Goal: Task Accomplishment & Management: Manage account settings

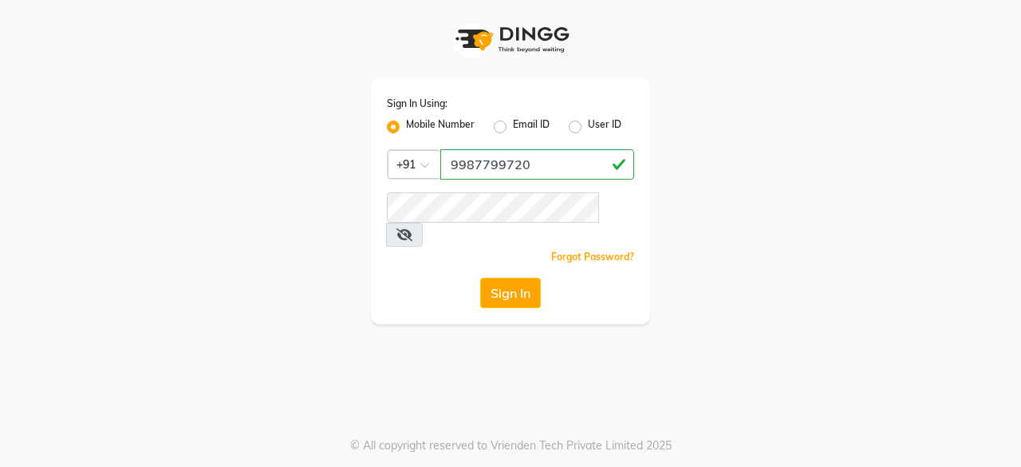
type input "9987799720"
click at [489, 191] on div "Sign In Using: Mobile Number Email ID User ID Country Code × [PHONE_NUMBER] Rem…" at bounding box center [510, 201] width 279 height 245
click at [498, 278] on button "Sign In" at bounding box center [510, 293] width 61 height 30
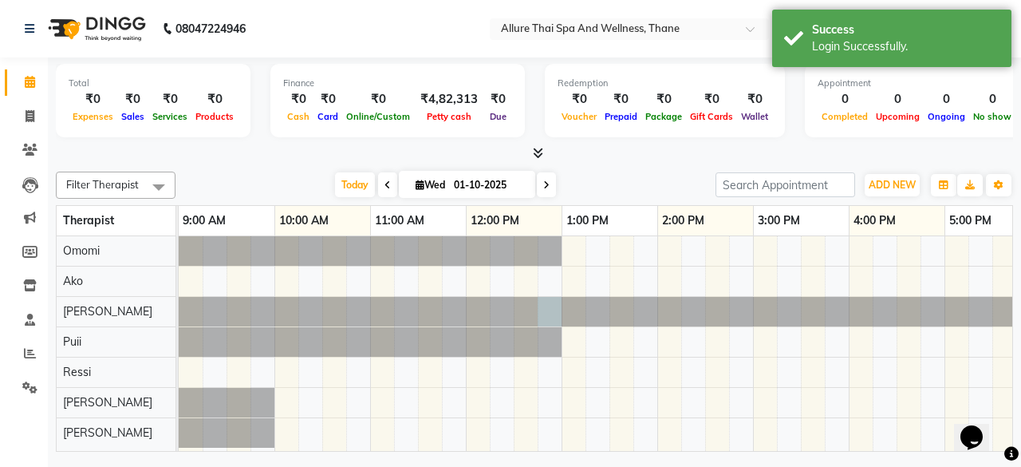
click at [179, 305] on div at bounding box center [179, 312] width 0 height 30
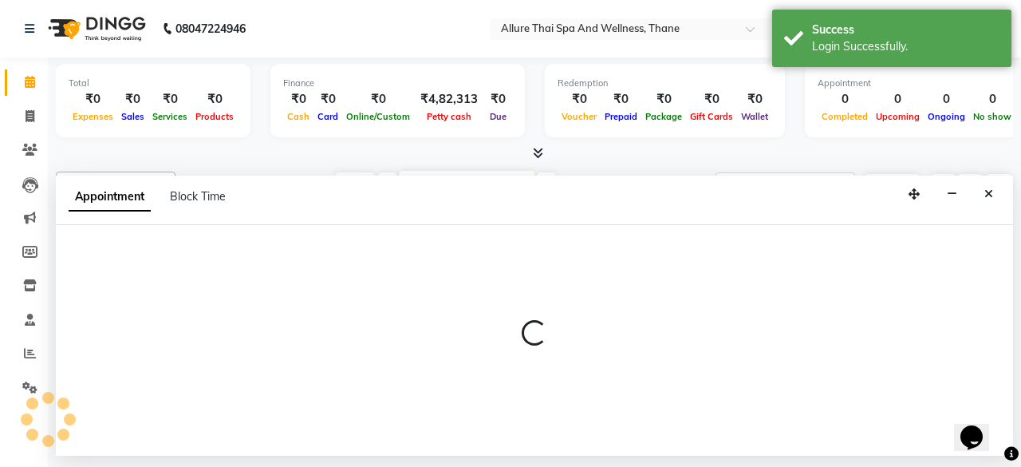
select select "84282"
select select "tentative"
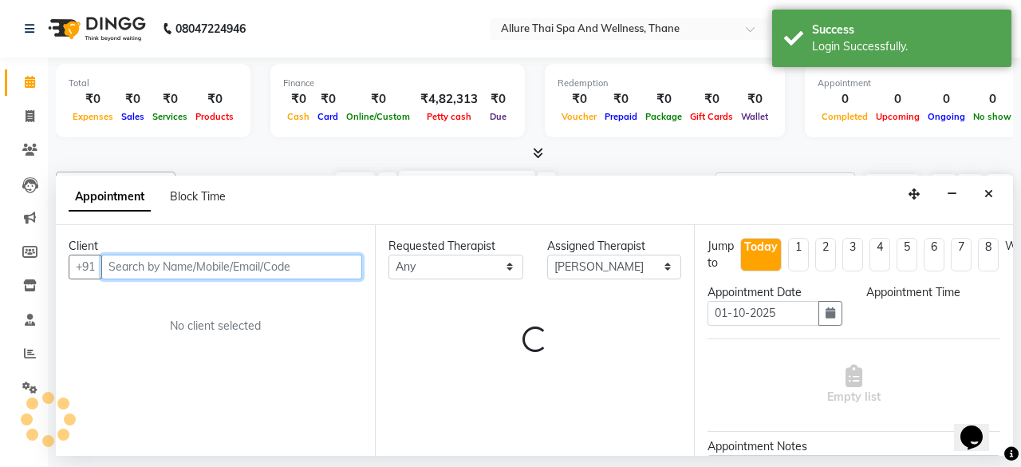
select select "765"
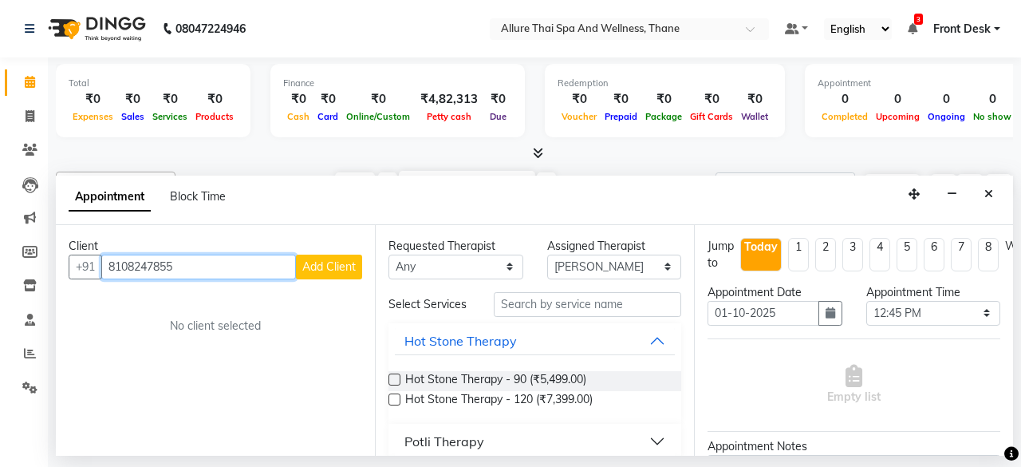
type input "8108247855"
click at [335, 255] on button "Add Client" at bounding box center [329, 266] width 66 height 25
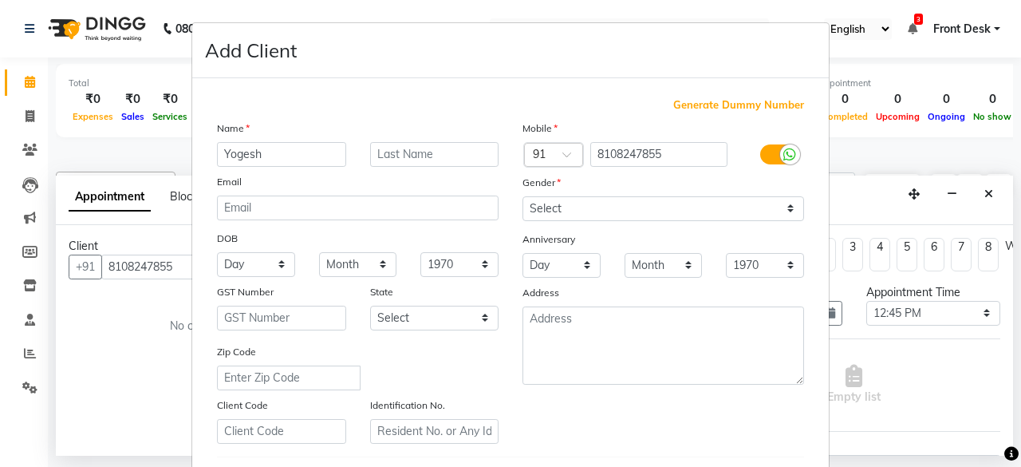
type input "Yogesh"
click at [611, 193] on div "Gender" at bounding box center [664, 185] width 306 height 22
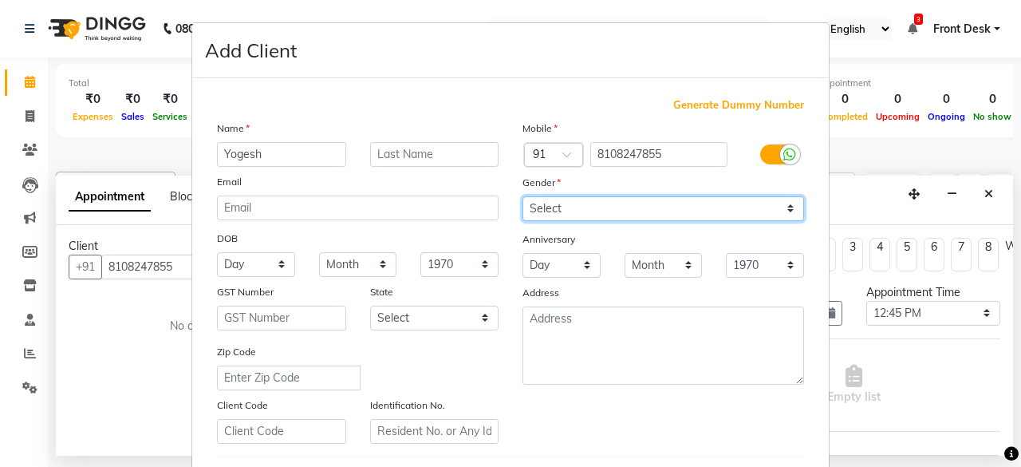
click at [609, 196] on select "Select [DEMOGRAPHIC_DATA] [DEMOGRAPHIC_DATA] Other Prefer Not To Say" at bounding box center [663, 208] width 282 height 25
select select "[DEMOGRAPHIC_DATA]"
click at [522, 196] on select "Select [DEMOGRAPHIC_DATA] [DEMOGRAPHIC_DATA] Other Prefer Not To Say" at bounding box center [663, 208] width 282 height 25
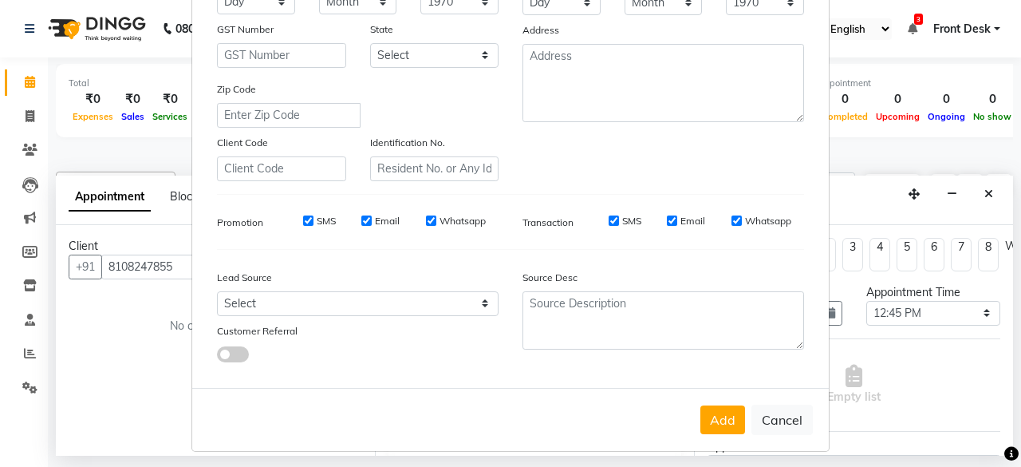
scroll to position [266, 0]
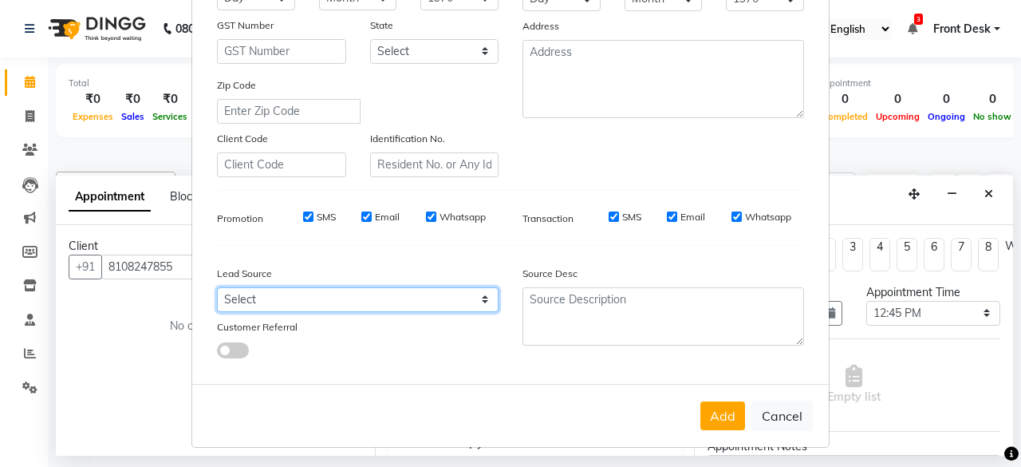
drag, startPoint x: 319, startPoint y: 298, endPoint x: 290, endPoint y: 259, distance: 48.5
click at [290, 259] on div "Lead Source Select Walk-in Referral Internet Friend Word of Mouth Advertisement…" at bounding box center [358, 308] width 306 height 100
select select "55726"
click at [217, 287] on select "Select Walk-in Referral Internet Friend Word of Mouth Advertisement Facebook Ju…" at bounding box center [358, 299] width 282 height 25
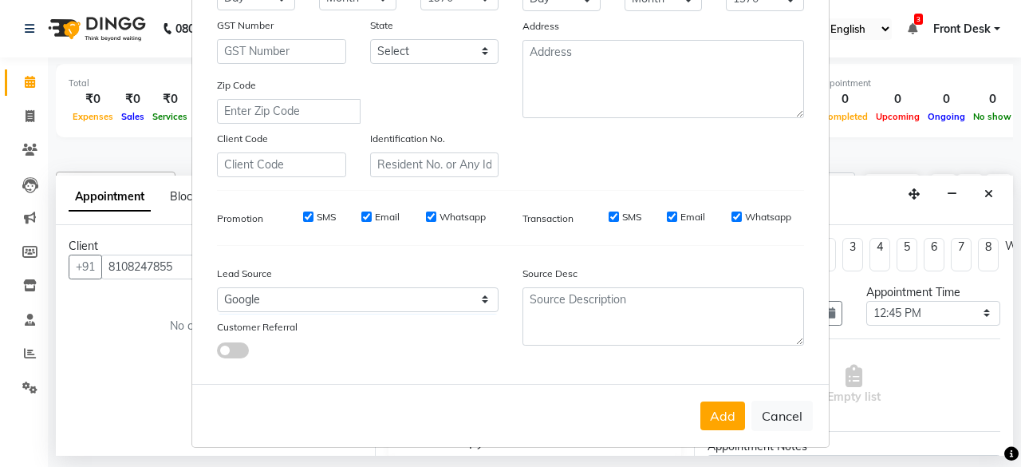
drag, startPoint x: 717, startPoint y: 398, endPoint x: 719, endPoint y: 416, distance: 18.5
click at [719, 416] on button "Add" at bounding box center [722, 415] width 45 height 29
select select
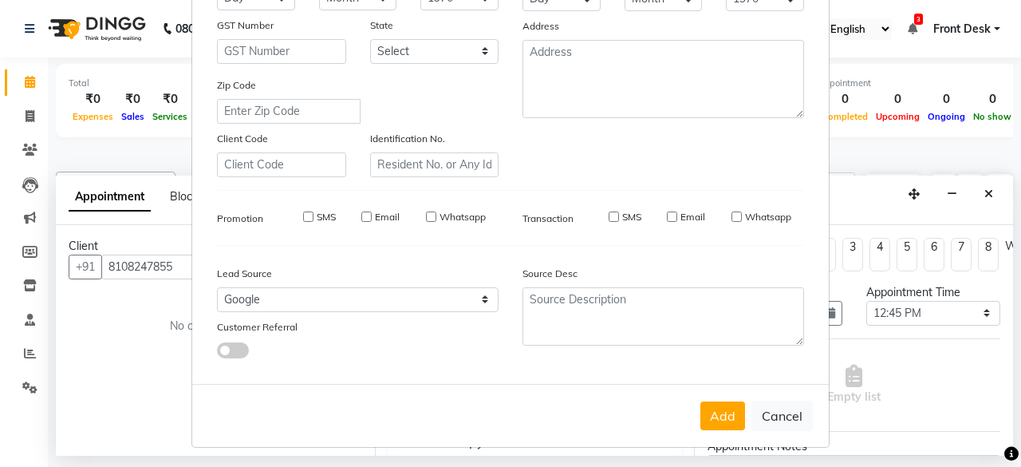
select select
checkbox input "false"
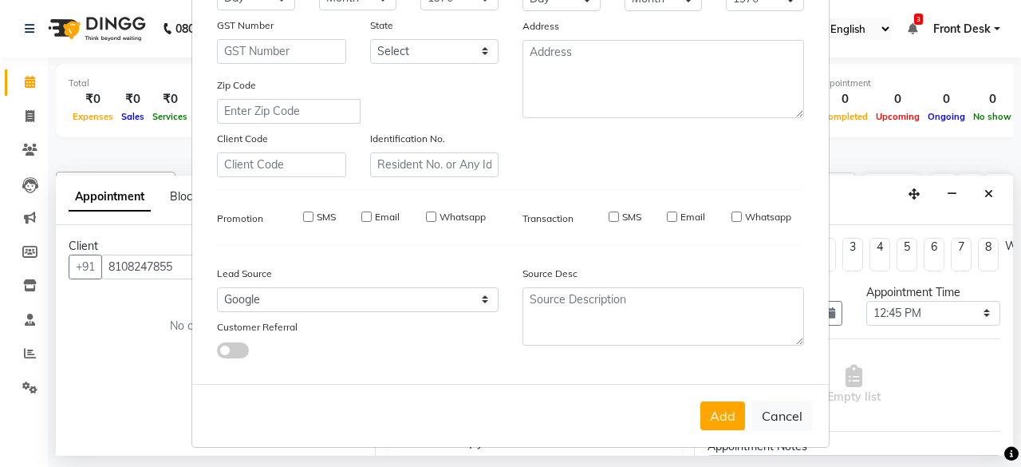
checkbox input "false"
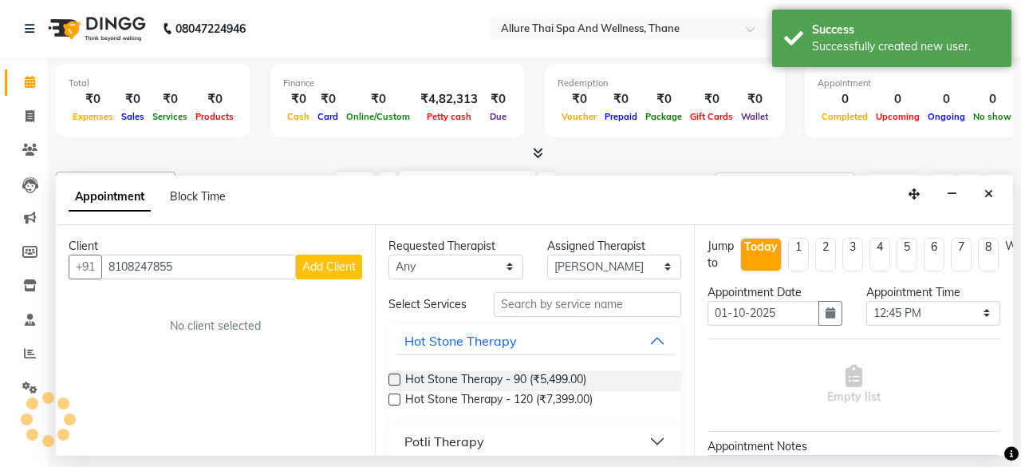
click at [719, 416] on ngb-modal-window "Add Client Generate Dummy Number Name Email DOB Day 01 02 03 04 05 06 07 08 09 …" at bounding box center [510, 233] width 1021 height 467
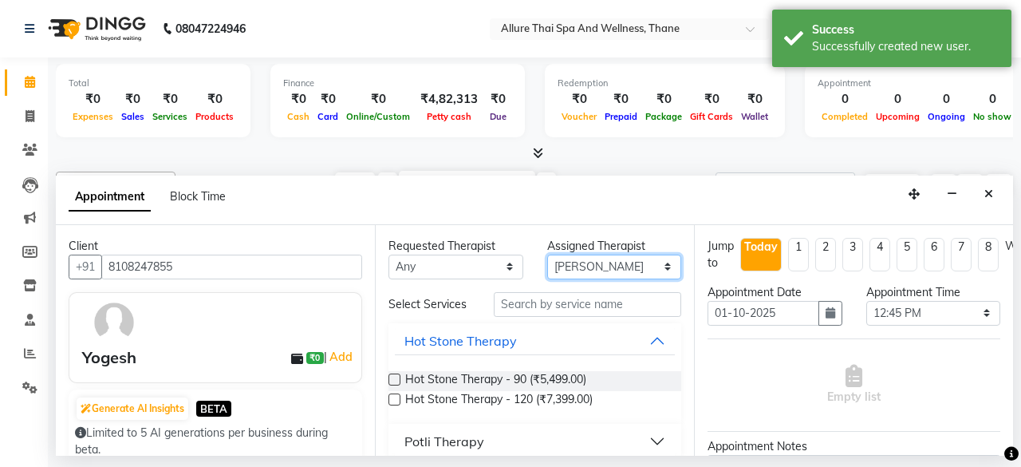
drag, startPoint x: 617, startPoint y: 272, endPoint x: 570, endPoint y: 329, distance: 73.7
click at [570, 329] on div "Requested Therapist Any Ako [PERSON_NAME] Puii [PERSON_NAME] Assigned Therapist…" at bounding box center [534, 340] width 319 height 231
select select "91479"
click at [547, 254] on select "Select Ako [PERSON_NAME] Puii [PERSON_NAME]" at bounding box center [614, 266] width 135 height 25
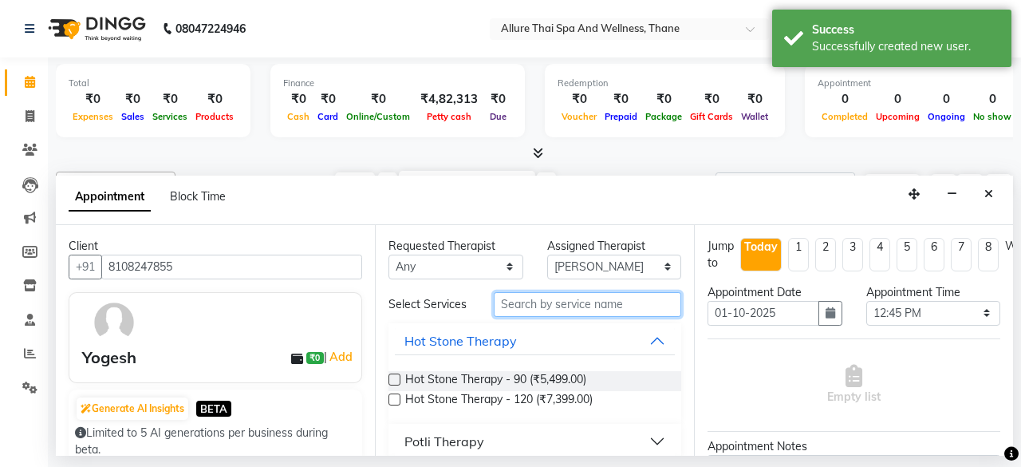
click at [562, 306] on input "text" at bounding box center [587, 304] width 187 height 25
type input "s"
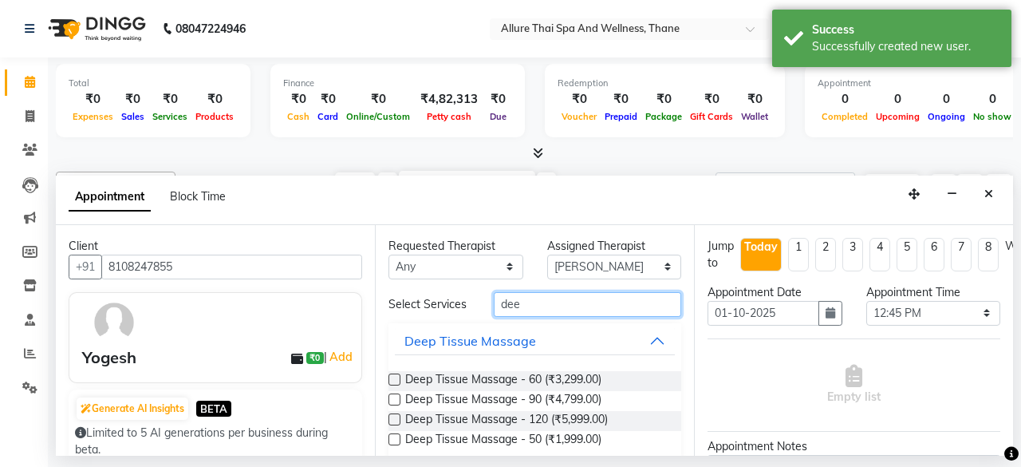
type input "dee"
click at [392, 377] on label at bounding box center [394, 379] width 12 height 12
click at [392, 377] on input "checkbox" at bounding box center [393, 381] width 10 height 10
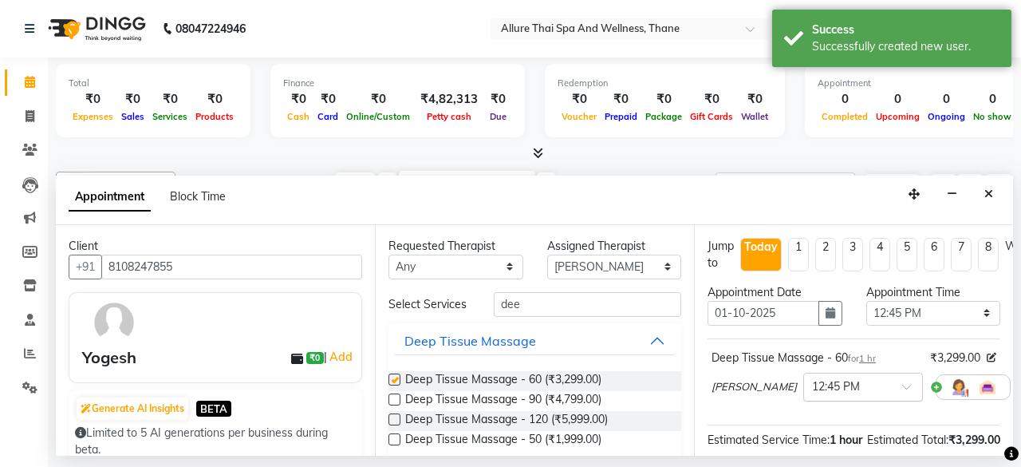
checkbox input "false"
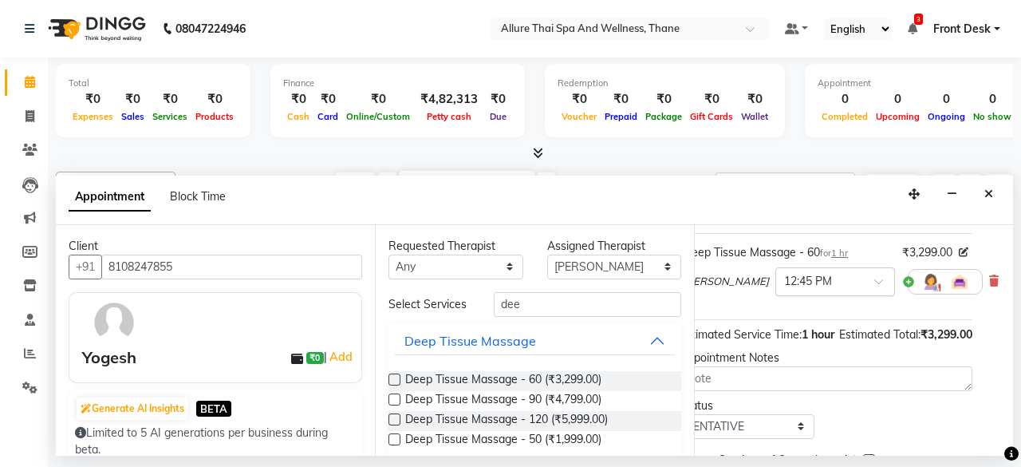
scroll to position [105, 0]
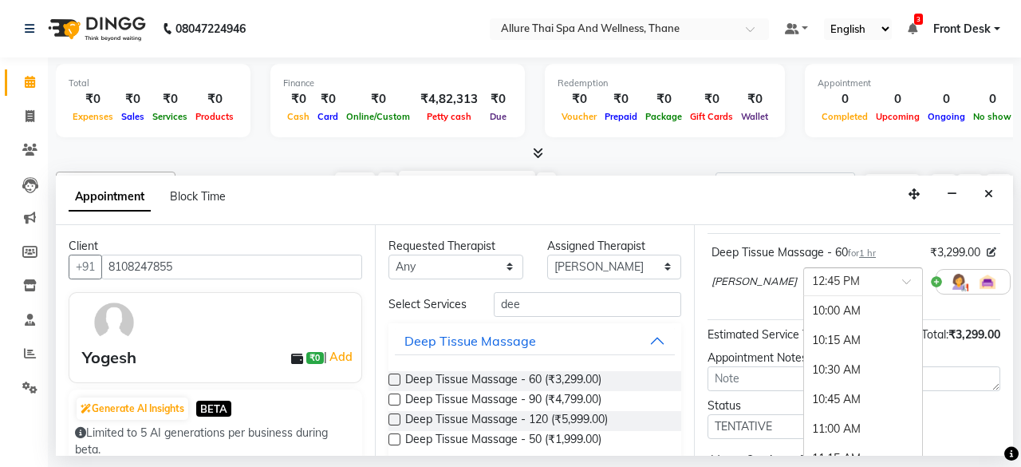
click at [812, 278] on input "text" at bounding box center [847, 280] width 70 height 17
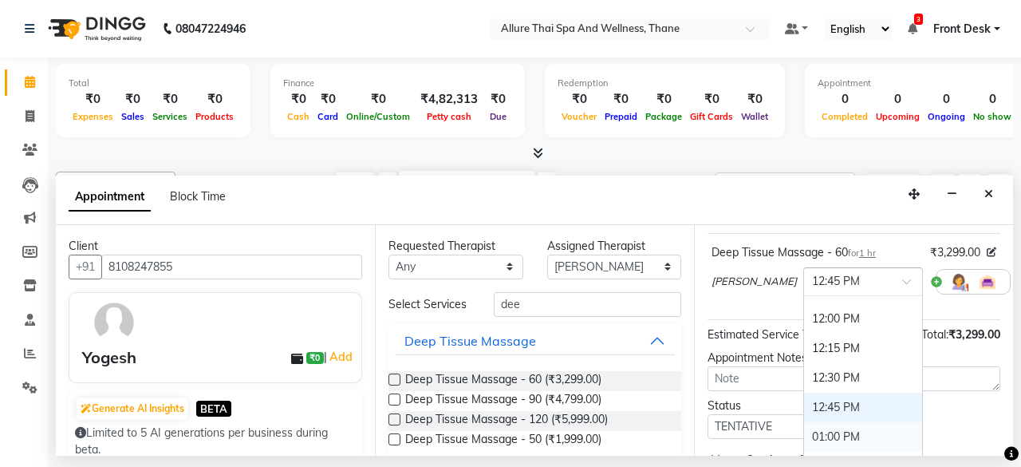
scroll to position [227, 0]
click at [806, 357] on div "12:15 PM" at bounding box center [863, 349] width 118 height 30
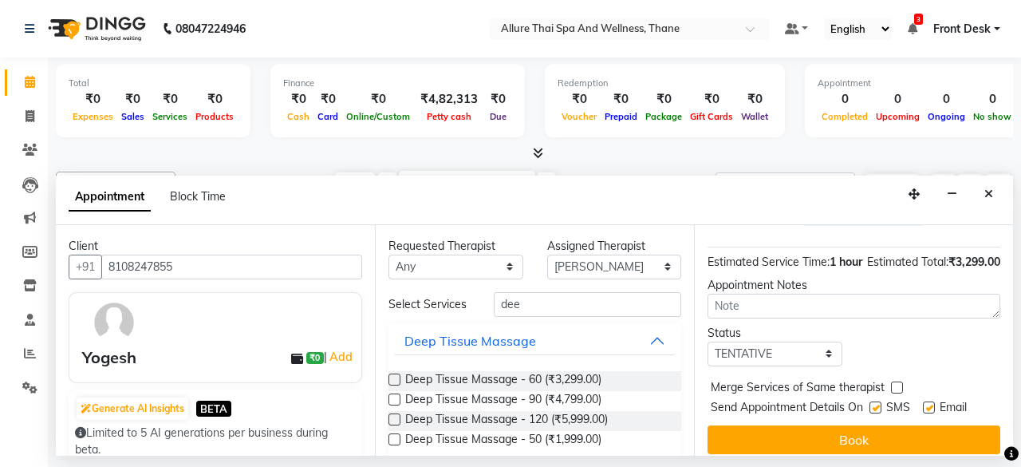
scroll to position [179, 0]
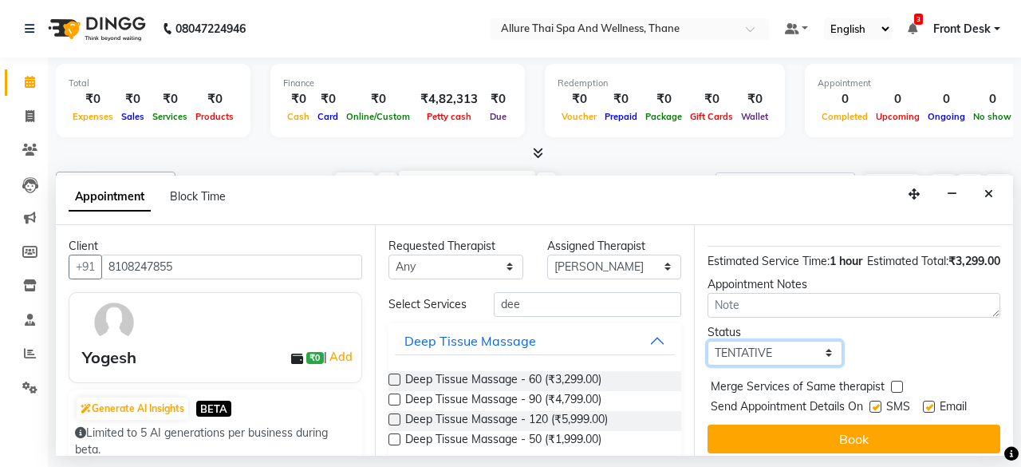
click at [793, 365] on select "Select TENTATIVE CONFIRM CHECK-IN UPCOMING" at bounding box center [775, 353] width 135 height 25
select select "check-in"
click at [708, 355] on select "Select TENTATIVE CONFIRM CHECK-IN UPCOMING" at bounding box center [775, 353] width 135 height 25
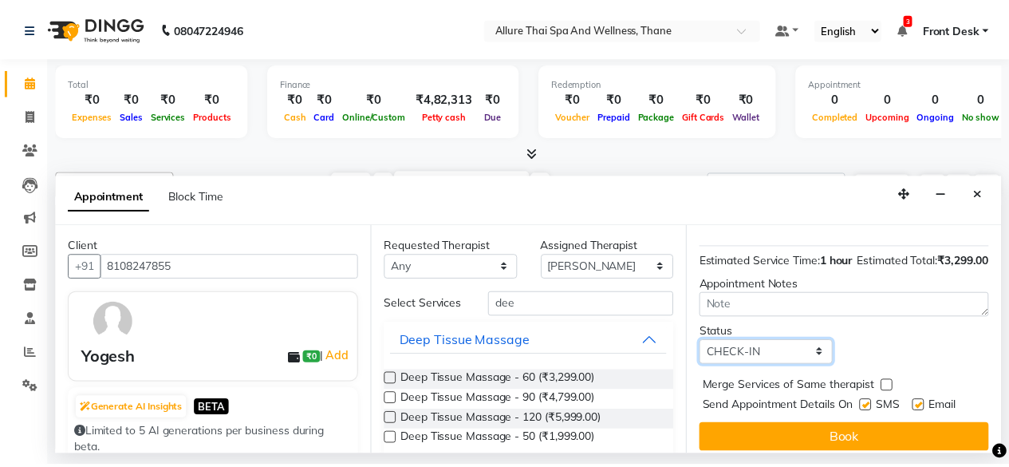
scroll to position [217, 0]
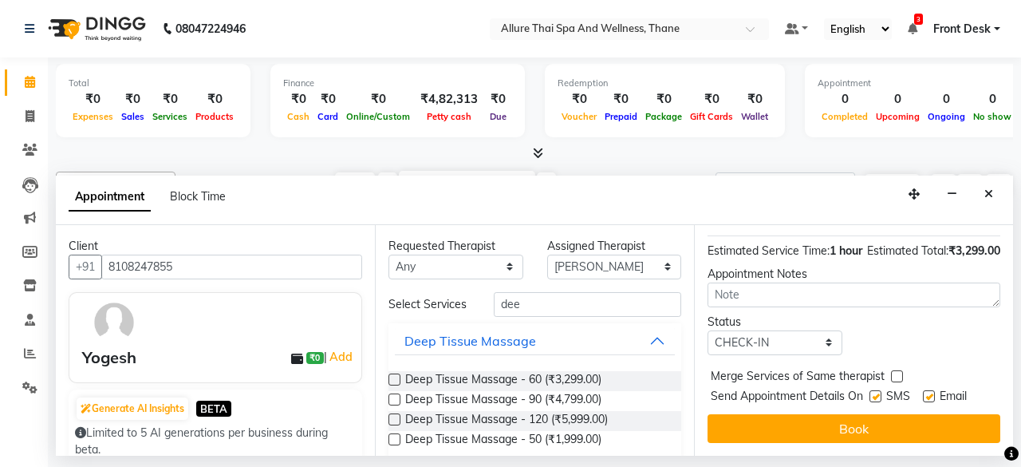
click at [877, 390] on label at bounding box center [875, 396] width 12 height 12
click at [877, 392] on input "checkbox" at bounding box center [874, 397] width 10 height 10
checkbox input "false"
click at [929, 390] on label at bounding box center [929, 396] width 12 height 12
click at [929, 392] on input "checkbox" at bounding box center [928, 397] width 10 height 10
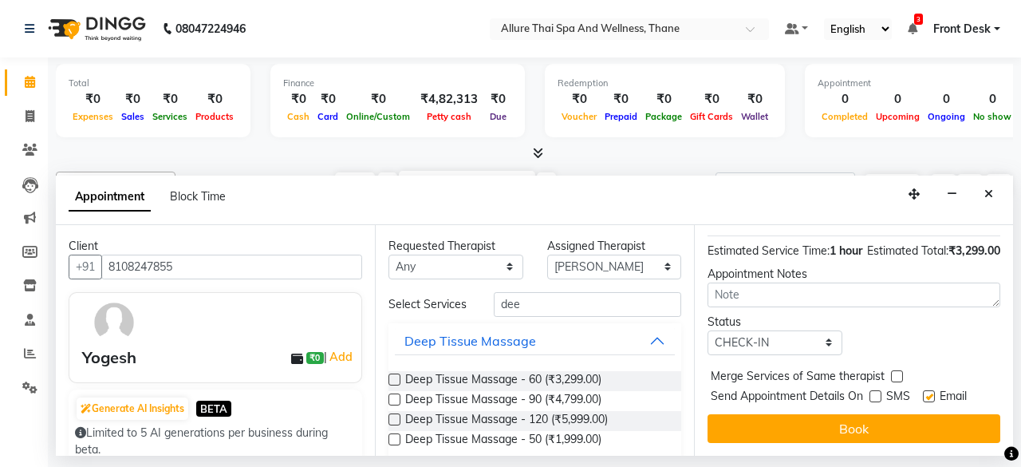
checkbox input "false"
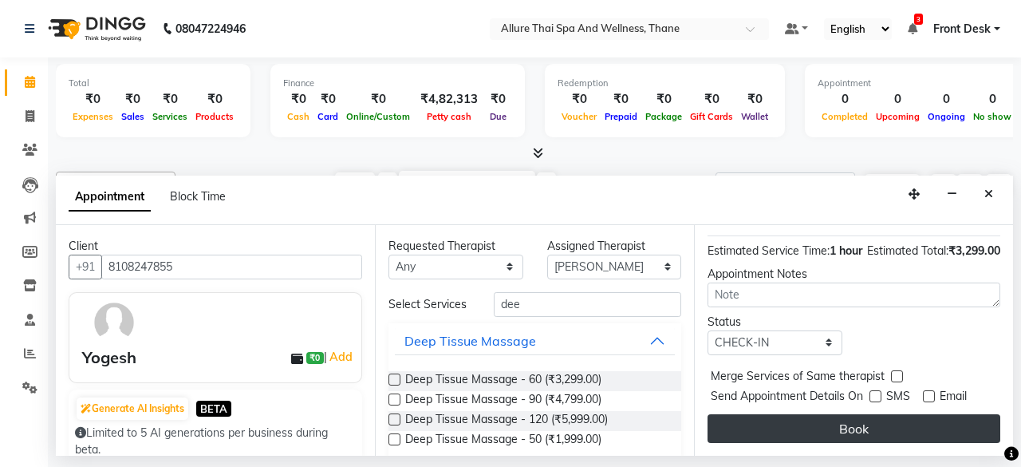
click at [883, 414] on button "Book" at bounding box center [854, 428] width 293 height 29
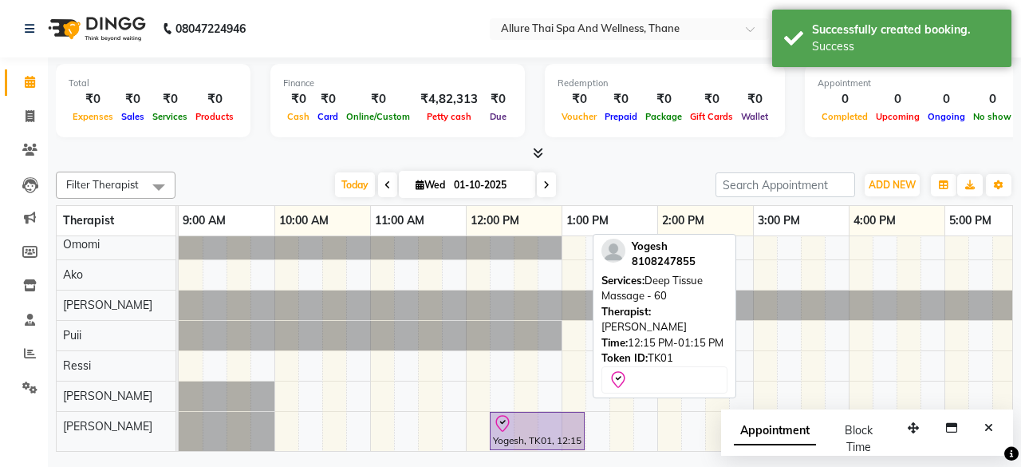
click at [547, 416] on div at bounding box center [537, 423] width 89 height 19
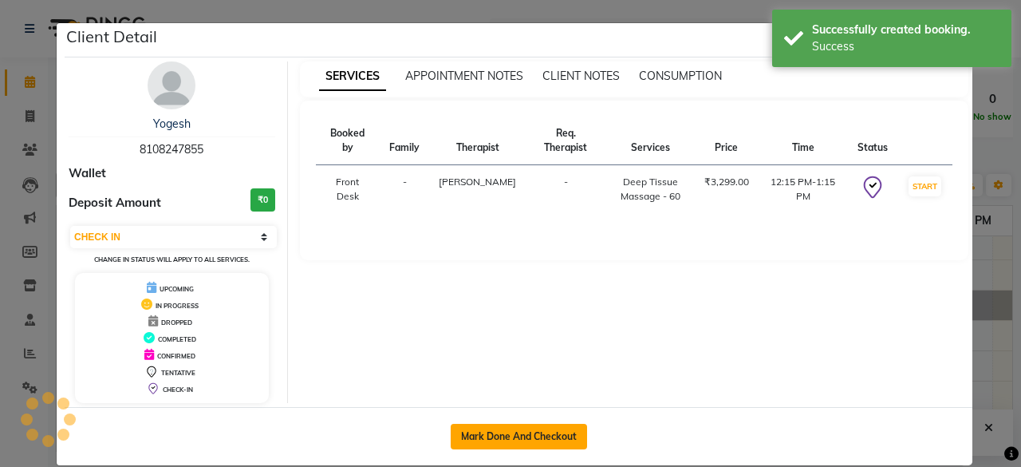
click at [544, 432] on button "Mark Done And Checkout" at bounding box center [519, 437] width 136 height 26
select select "3"
select select "8525"
select select "service"
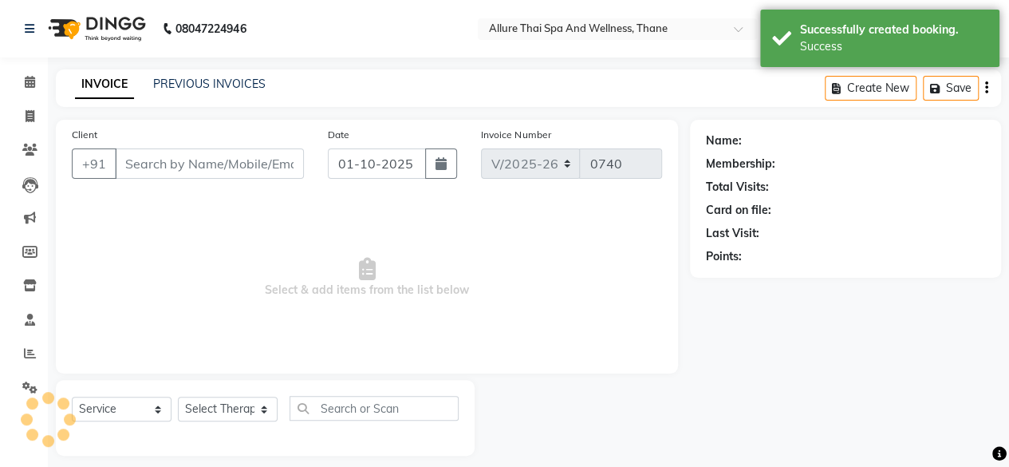
type input "8108247855"
select select "91479"
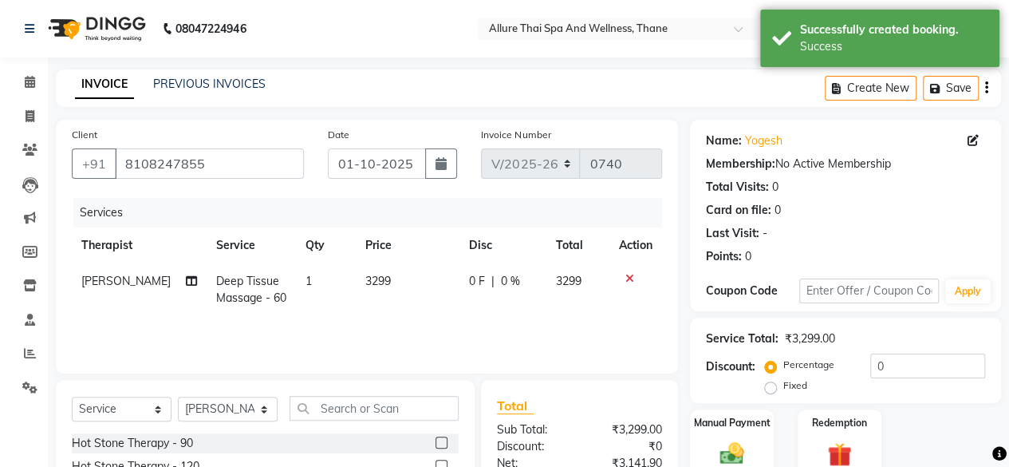
click at [783, 384] on label "Fixed" at bounding box center [795, 385] width 24 height 14
click at [770, 384] on input "Fixed" at bounding box center [773, 385] width 11 height 11
radio input "true"
click at [899, 373] on input "0" at bounding box center [927, 365] width 115 height 25
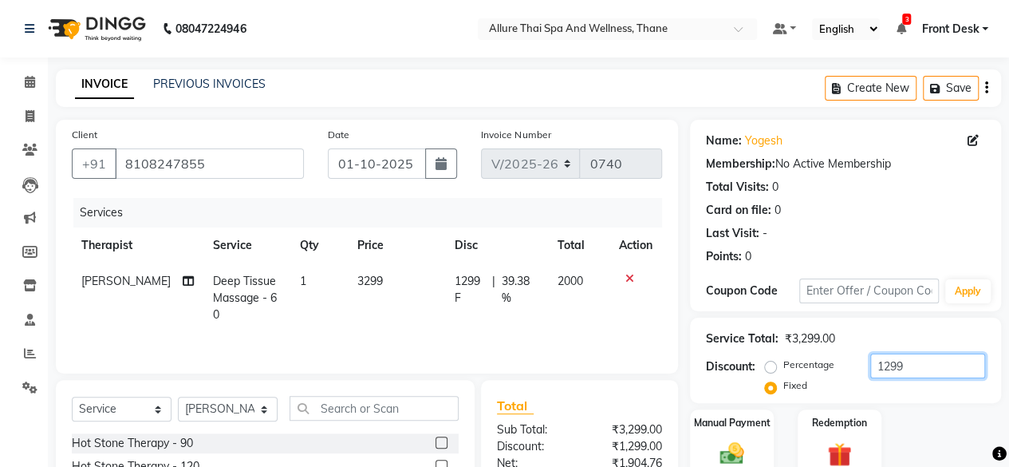
scroll to position [171, 0]
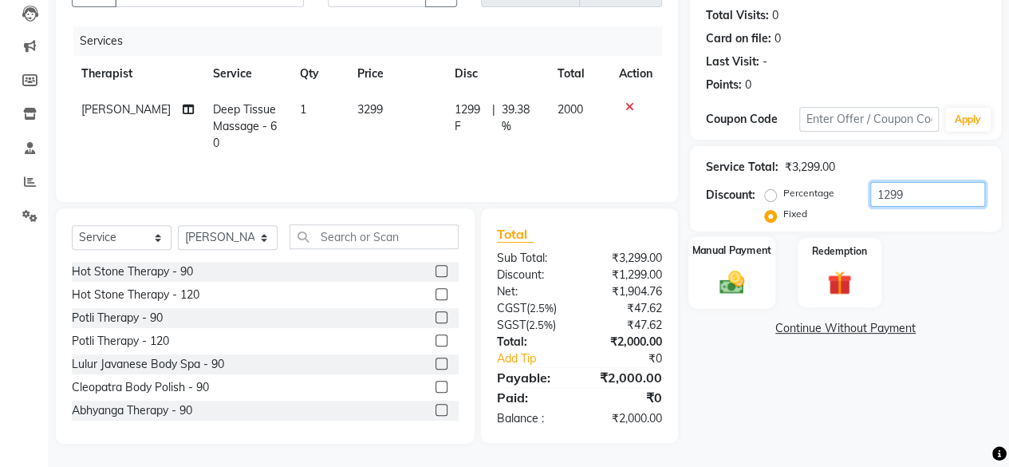
type input "1299"
click at [742, 278] on img at bounding box center [732, 281] width 41 height 29
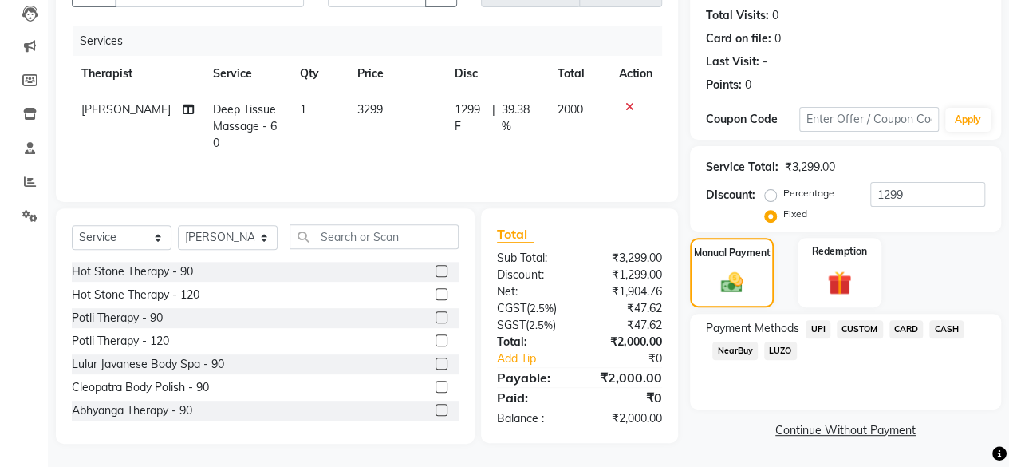
click at [947, 331] on span "CASH" at bounding box center [946, 329] width 34 height 18
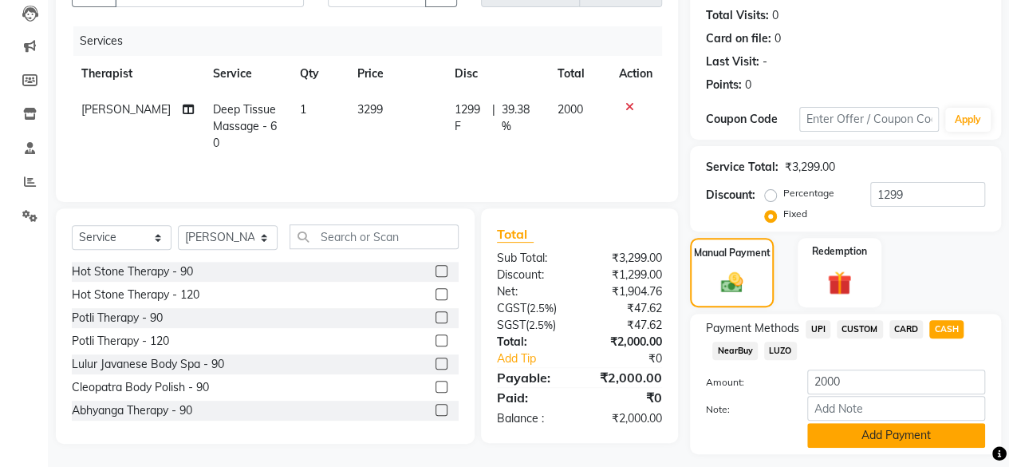
click at [864, 434] on button "Add Payment" at bounding box center [896, 435] width 178 height 25
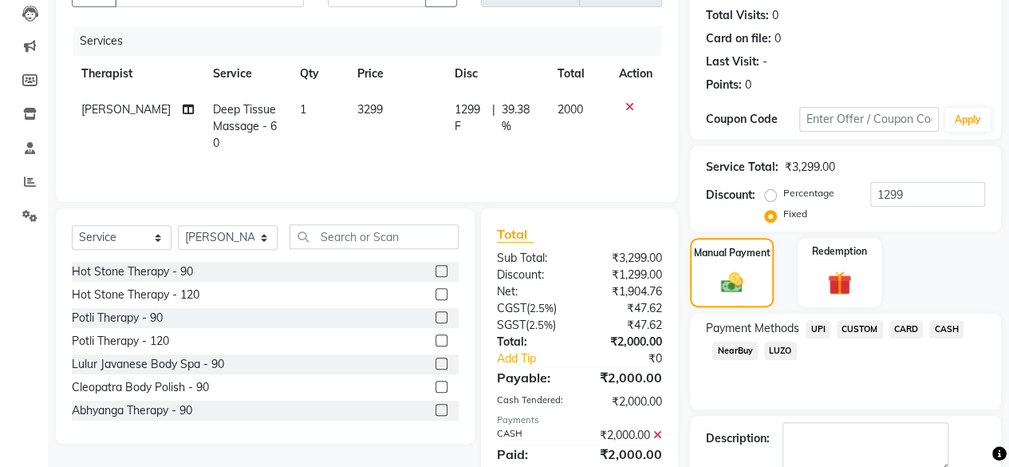
scroll to position [258, 0]
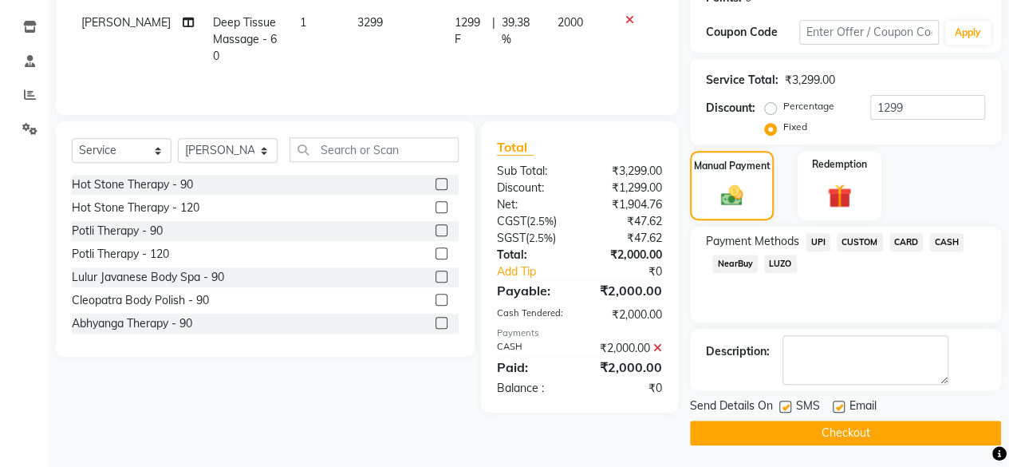
click at [844, 432] on button "Checkout" at bounding box center [845, 432] width 311 height 25
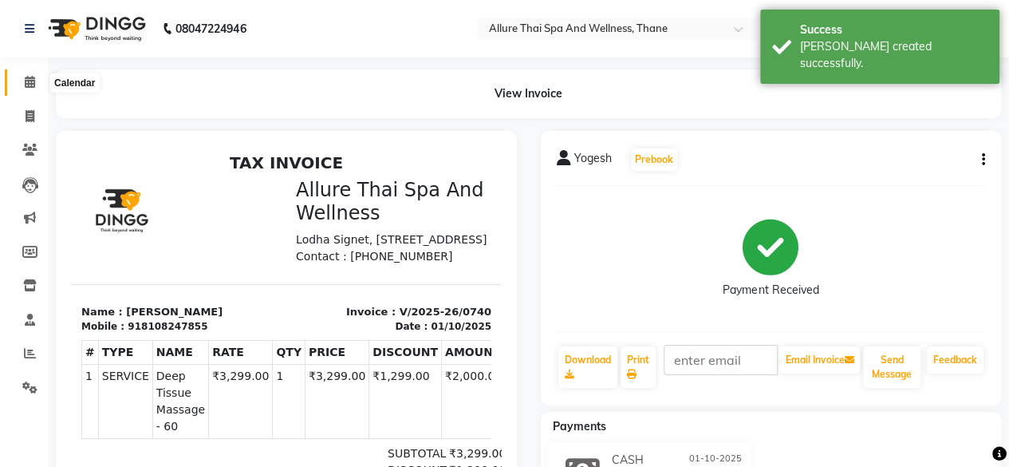
click at [26, 81] on icon at bounding box center [30, 82] width 10 height 12
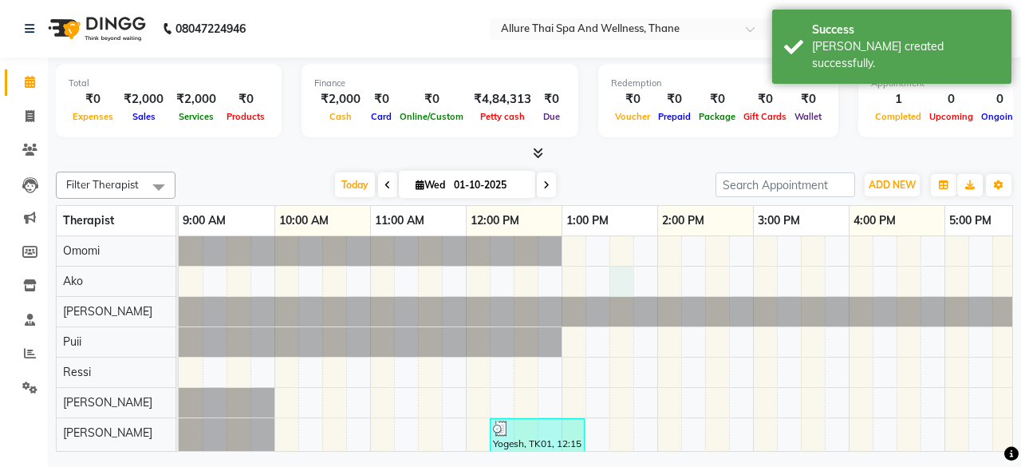
click at [617, 290] on div "Yogesh, TK01, 12:15 PM-01:15 PM, Deep Tissue Massage - 60" at bounding box center [897, 348] width 1436 height 225
select select "84281"
select select "810"
select select "tentative"
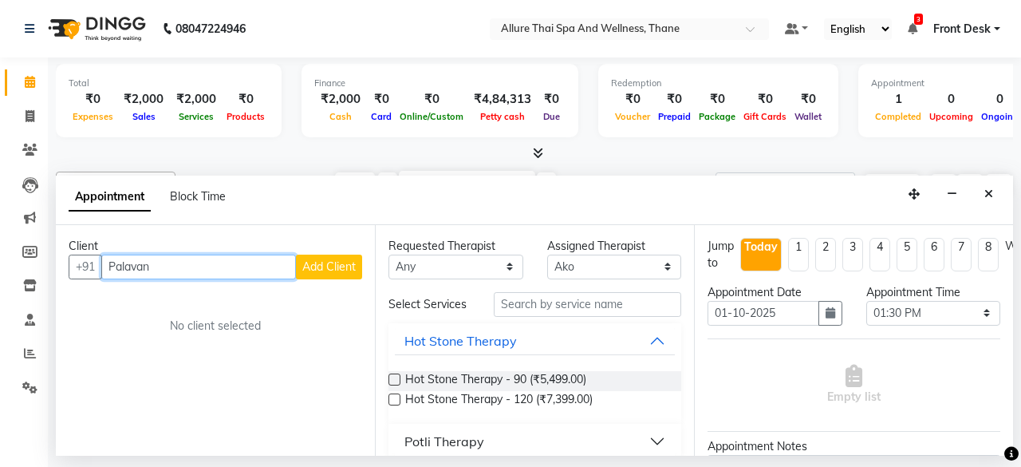
type input "Palavan"
click at [331, 259] on span "Add Client" at bounding box center [328, 266] width 53 height 14
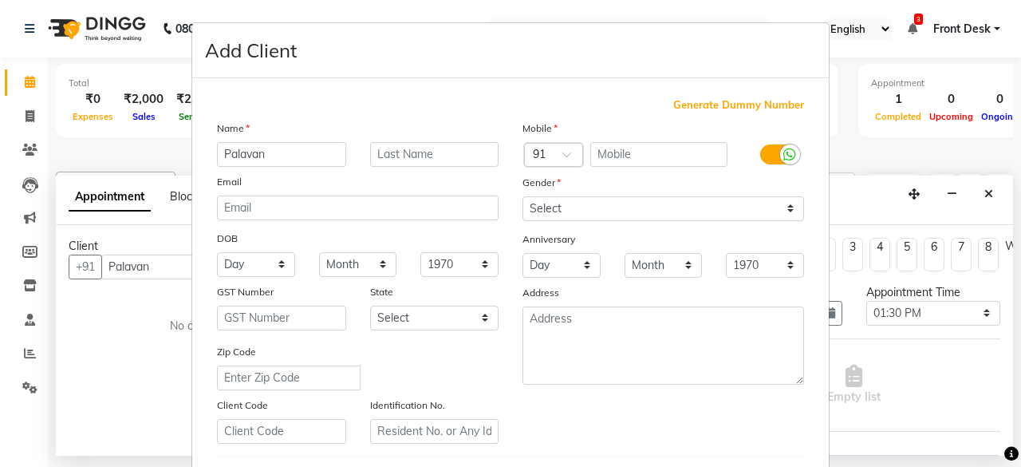
click at [694, 104] on span "Generate Dummy Number" at bounding box center [738, 105] width 131 height 16
type input "1378000000021"
checkbox input "false"
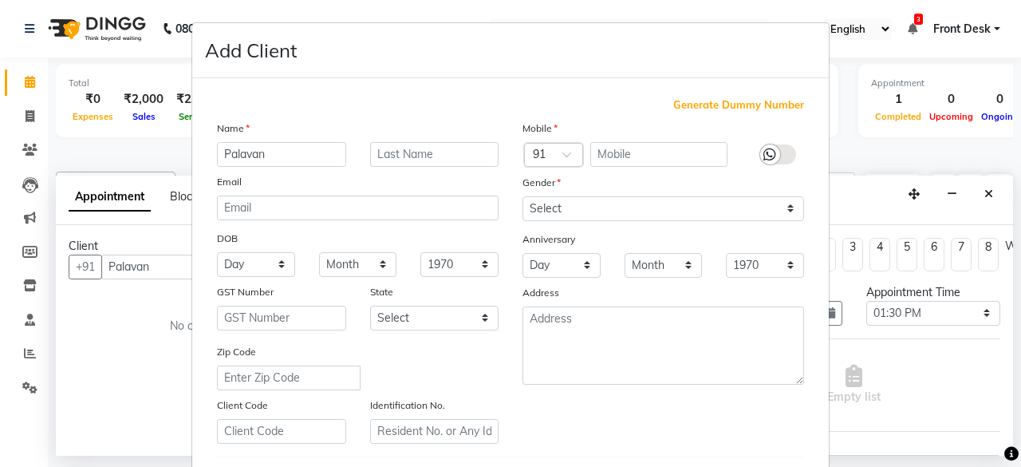
checkbox input "false"
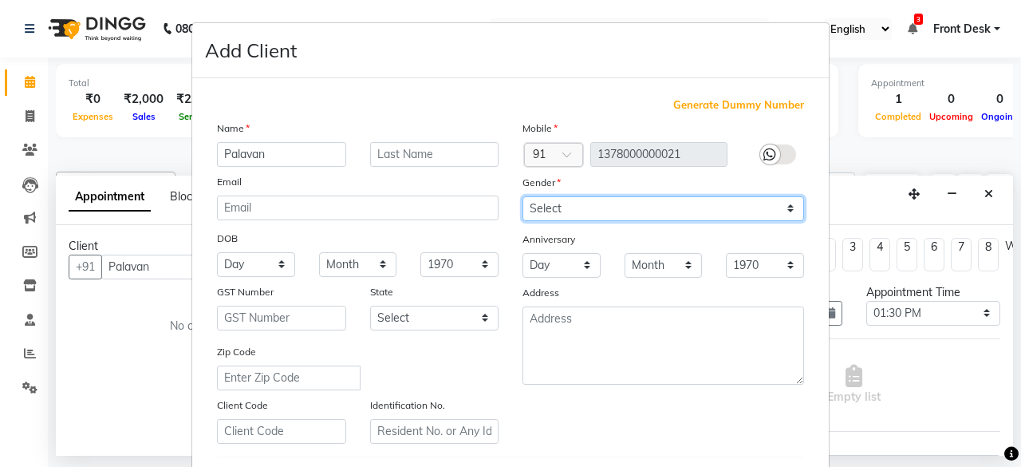
drag, startPoint x: 609, startPoint y: 213, endPoint x: 580, endPoint y: 248, distance: 45.9
click at [580, 248] on div "Mobile Country Code × 91 1378000000021 Gender Select [DEMOGRAPHIC_DATA] [DEMOGR…" at bounding box center [664, 282] width 306 height 324
select select "[DEMOGRAPHIC_DATA]"
click at [522, 196] on select "Select [DEMOGRAPHIC_DATA] [DEMOGRAPHIC_DATA] Other Prefer Not To Say" at bounding box center [663, 208] width 282 height 25
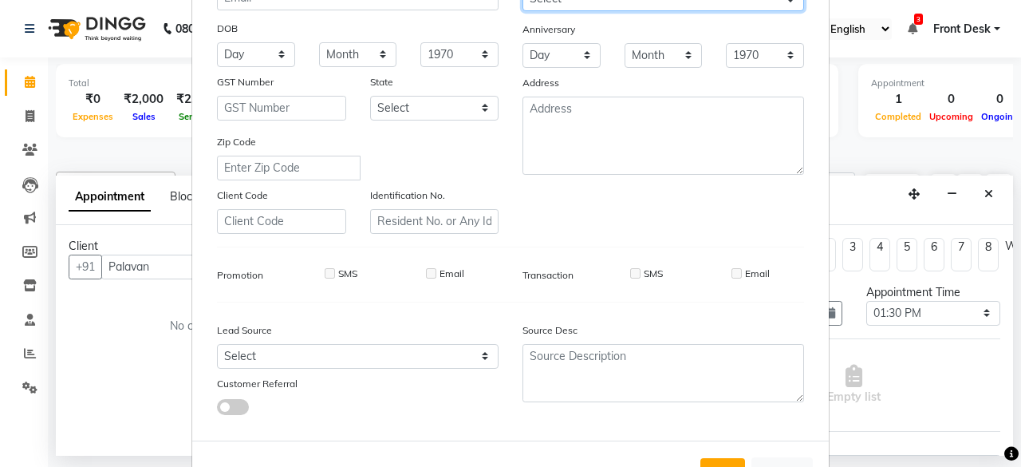
scroll to position [246, 0]
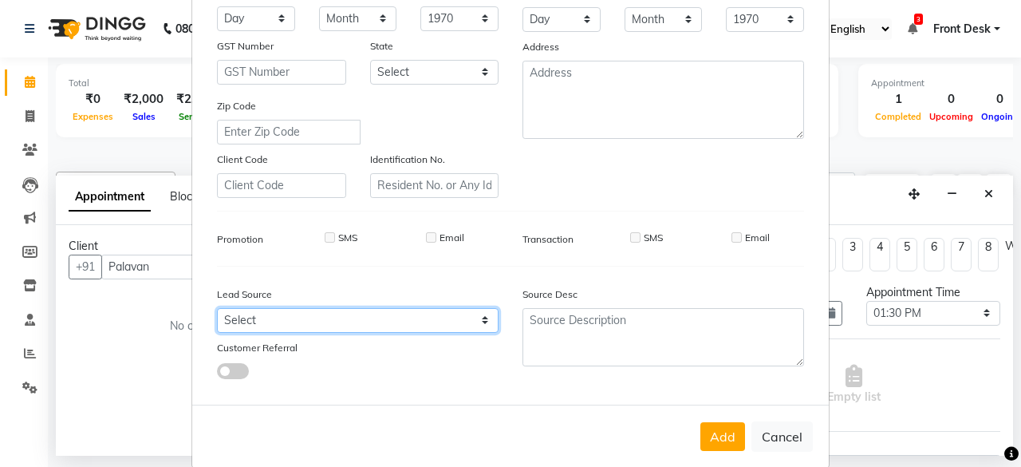
click at [288, 318] on select "Select Walk-in Referral Internet Friend Word of Mouth Advertisement Facebook Ju…" at bounding box center [358, 320] width 282 height 25
select select "55718"
click at [217, 308] on select "Select Walk-in Referral Internet Friend Word of Mouth Advertisement Facebook Ju…" at bounding box center [358, 320] width 282 height 25
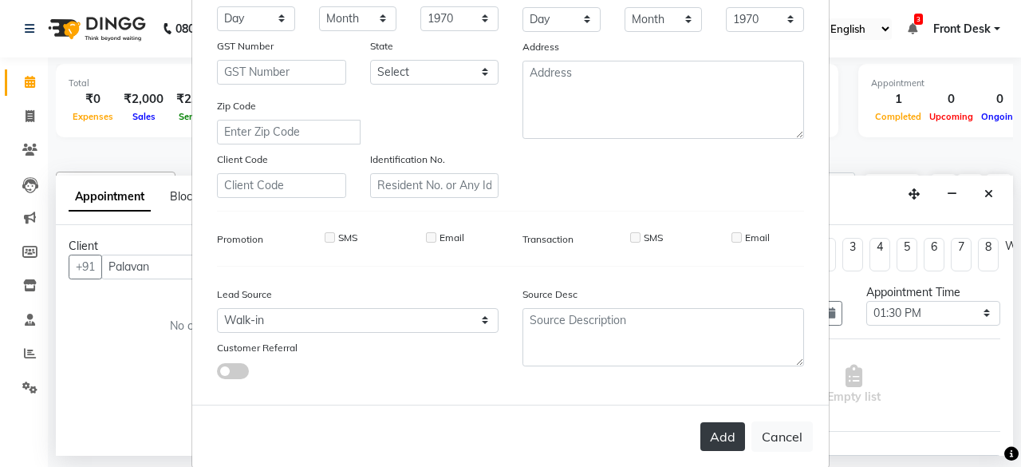
click at [715, 437] on button "Add" at bounding box center [722, 436] width 45 height 29
type input "1378000000021"
select select
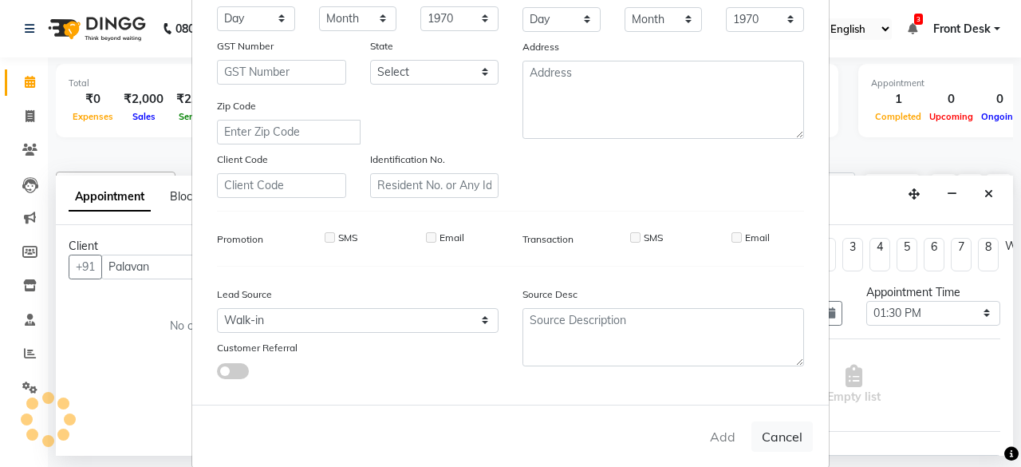
select select
checkbox input "false"
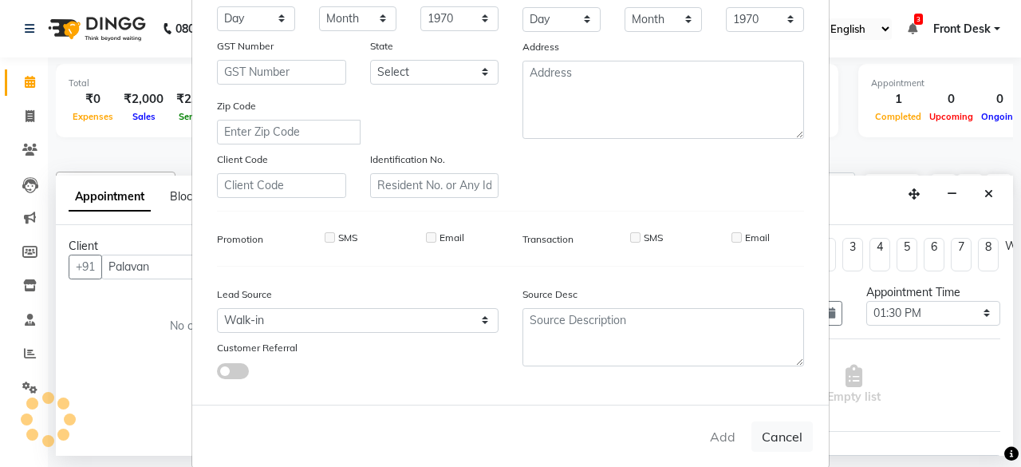
checkbox input "false"
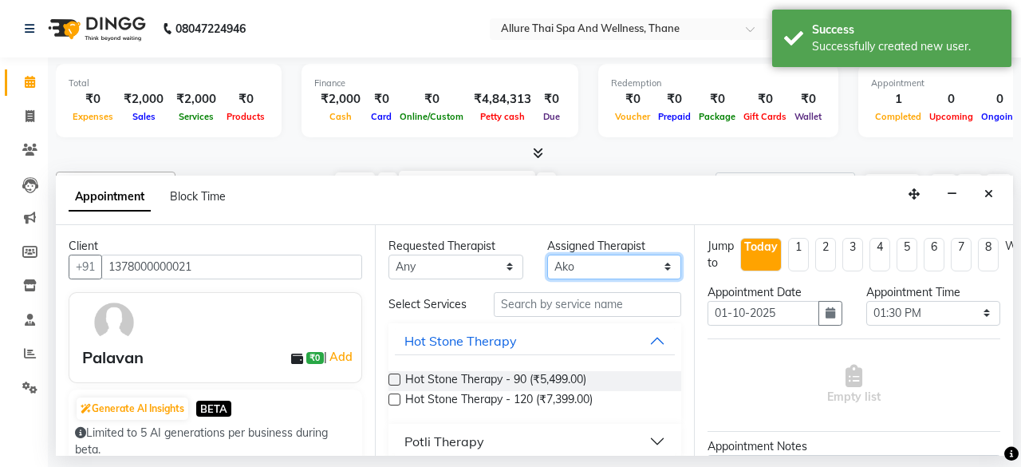
click at [586, 270] on select "Select Ako [PERSON_NAME] Puii [PERSON_NAME]" at bounding box center [614, 266] width 135 height 25
select select "91478"
click at [547, 254] on select "Select Ako [PERSON_NAME] Puii [PERSON_NAME]" at bounding box center [614, 266] width 135 height 25
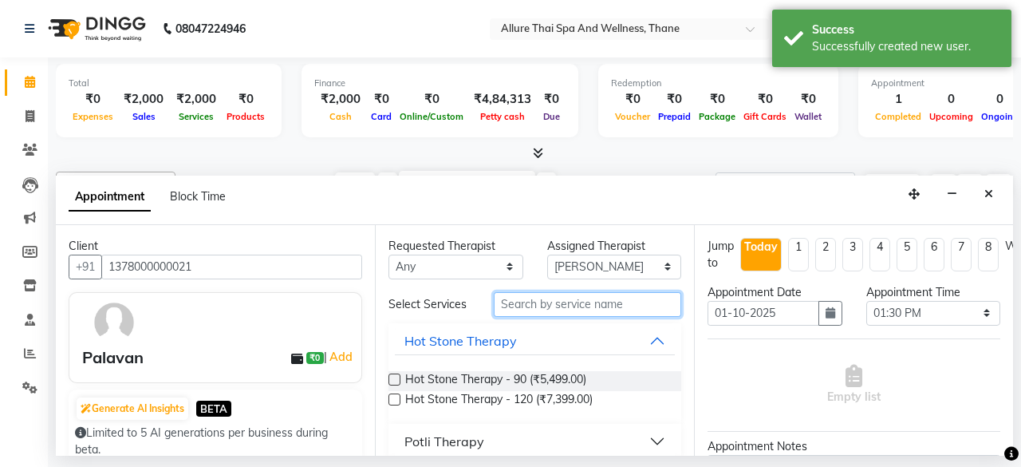
click at [542, 293] on input "text" at bounding box center [587, 304] width 187 height 25
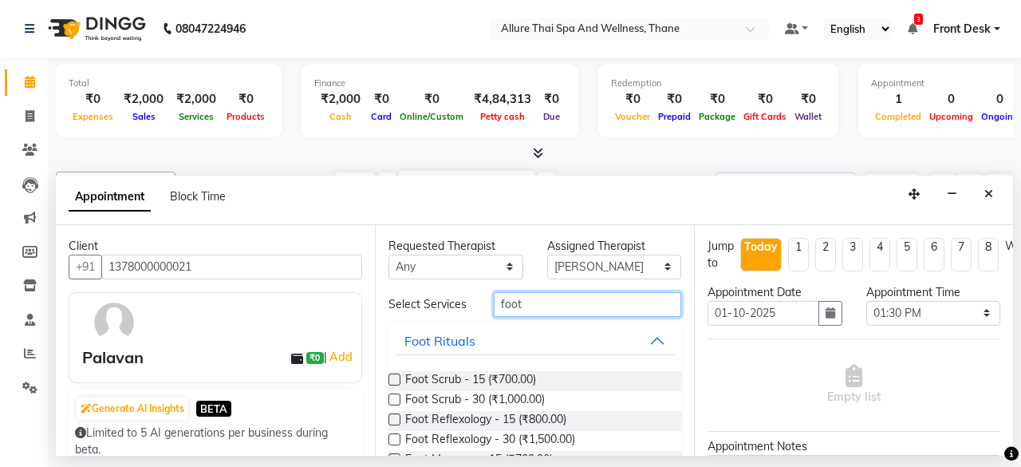
type input "foot"
click at [391, 433] on label at bounding box center [394, 439] width 12 height 12
click at [391, 436] on input "checkbox" at bounding box center [393, 441] width 10 height 10
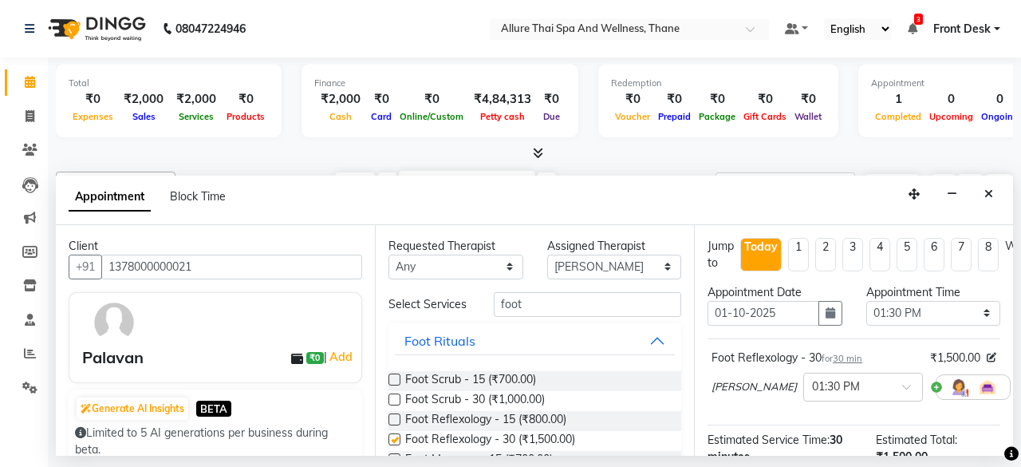
checkbox input "false"
click at [810, 373] on div "× 01:30 PM" at bounding box center [863, 387] width 120 height 29
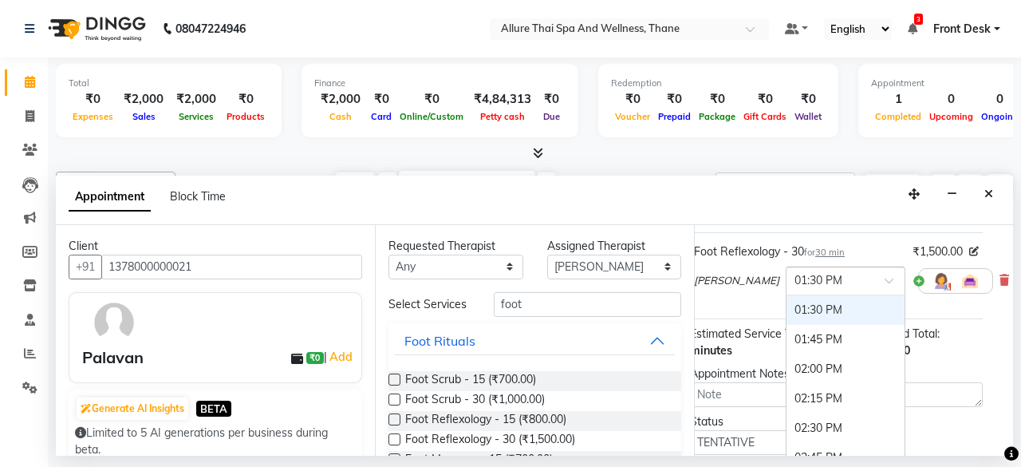
scroll to position [108, 18]
click at [794, 396] on div "02:15 PM" at bounding box center [845, 397] width 118 height 30
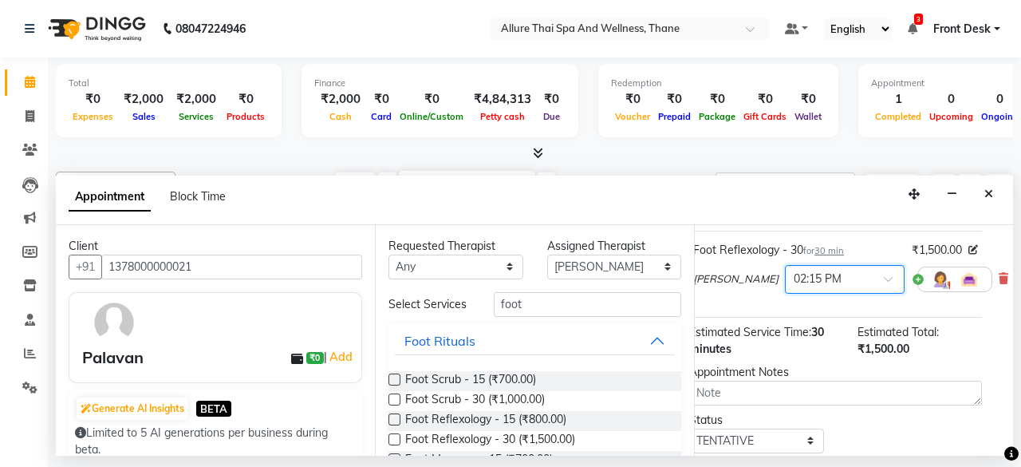
scroll to position [151, 18]
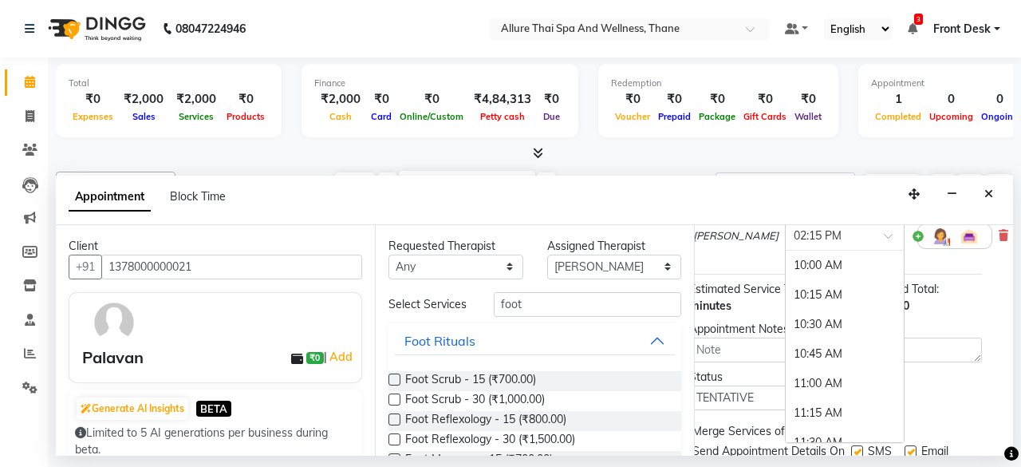
click at [785, 244] on div "× 02:15 PM" at bounding box center [845, 236] width 120 height 29
click at [786, 283] on div "02:30 PM" at bounding box center [845, 295] width 118 height 30
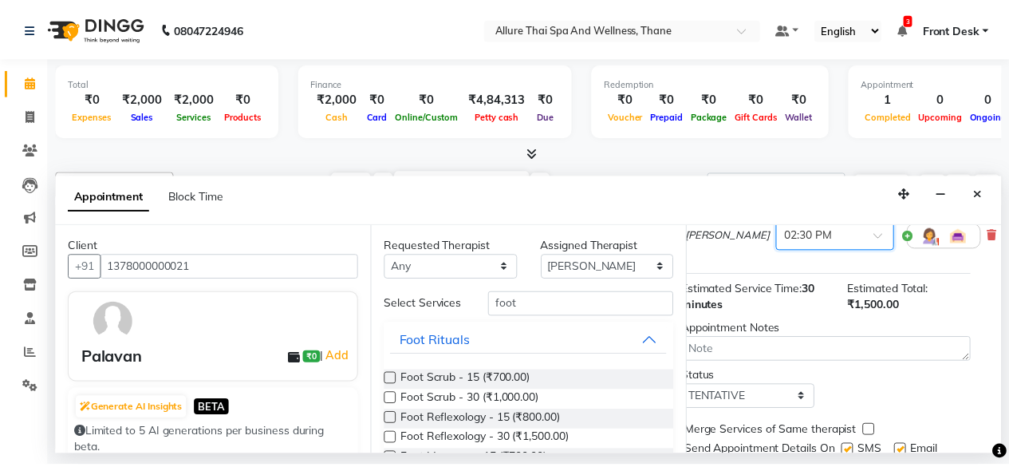
scroll to position [217, 18]
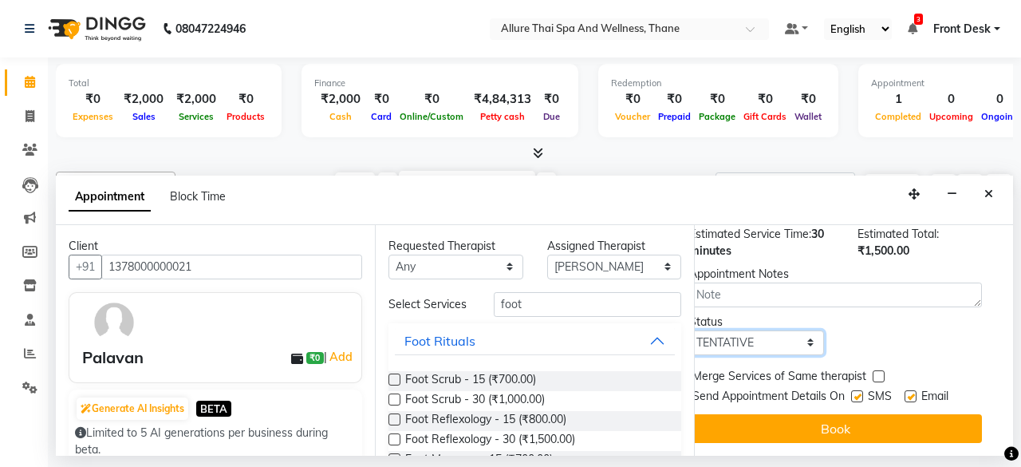
click at [781, 333] on select "Select TENTATIVE CONFIRM CHECK-IN UPCOMING" at bounding box center [756, 342] width 135 height 25
select select "check-in"
click at [689, 330] on select "Select TENTATIVE CONFIRM CHECK-IN UPCOMING" at bounding box center [756, 342] width 135 height 25
click at [857, 390] on label at bounding box center [857, 396] width 12 height 12
click at [857, 392] on input "checkbox" at bounding box center [856, 397] width 10 height 10
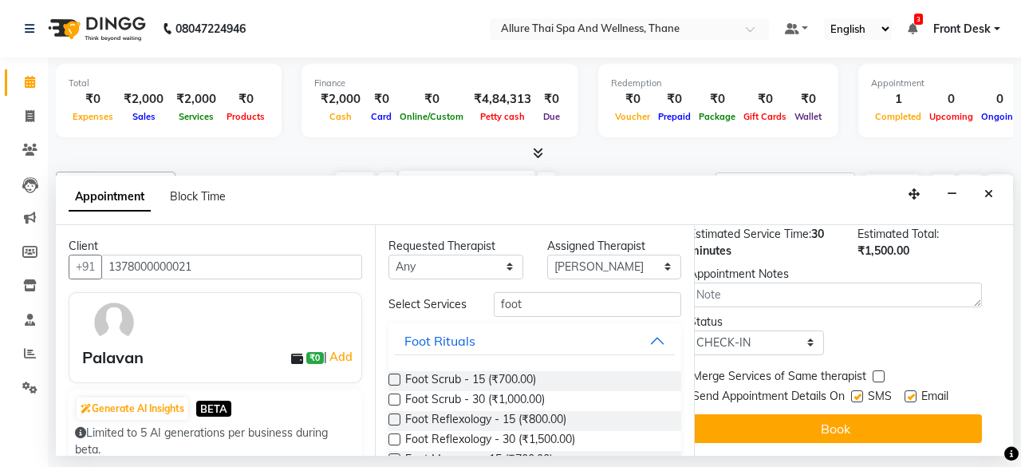
checkbox input "false"
click at [909, 390] on label at bounding box center [911, 396] width 12 height 12
click at [909, 392] on input "checkbox" at bounding box center [910, 397] width 10 height 10
click at [909, 390] on label at bounding box center [911, 396] width 12 height 12
click at [909, 392] on input "checkbox" at bounding box center [910, 397] width 10 height 10
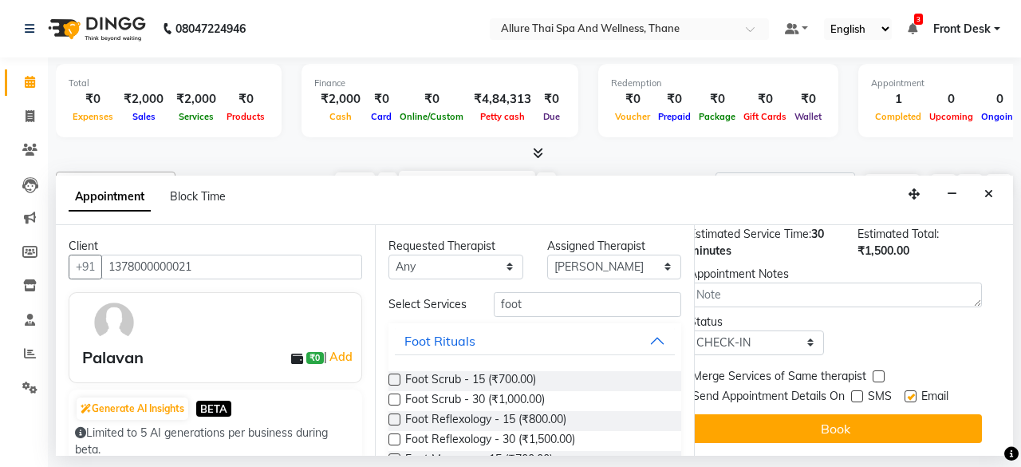
click at [850, 440] on div "Jump to [DATE] 1 2 3 4 5 6 7 8 Weeks Appointment Date [DATE] Appointment Time S…" at bounding box center [853, 340] width 319 height 231
click at [913, 390] on label at bounding box center [911, 396] width 12 height 12
click at [913, 392] on input "checkbox" at bounding box center [910, 397] width 10 height 10
checkbox input "false"
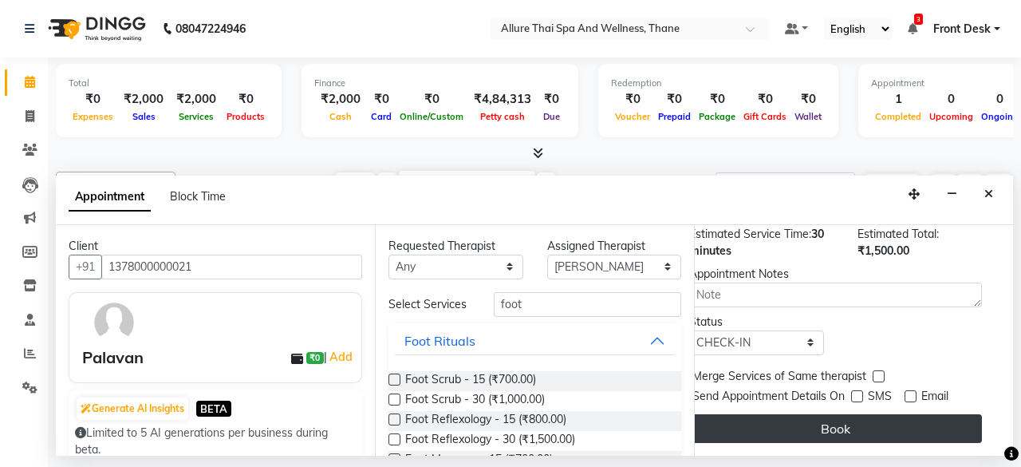
click at [854, 422] on button "Book" at bounding box center [835, 428] width 293 height 29
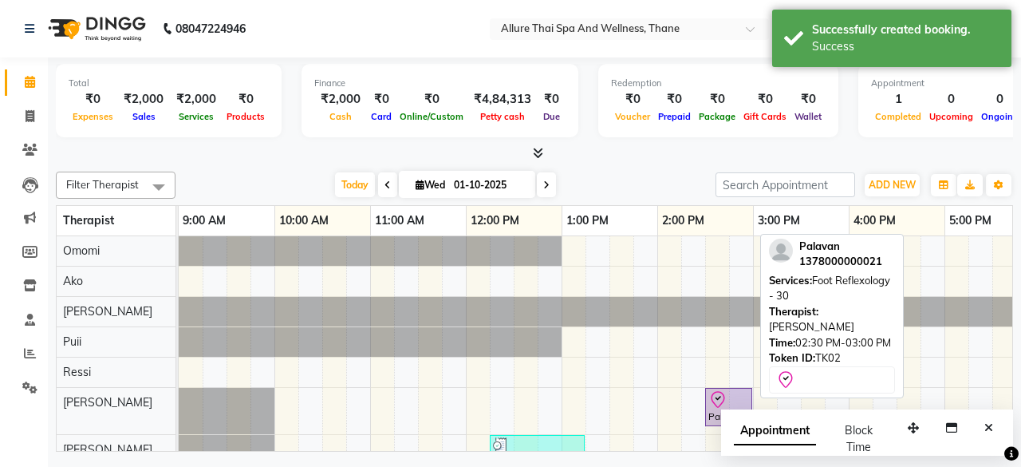
click at [727, 403] on div at bounding box center [728, 399] width 41 height 19
select select "8"
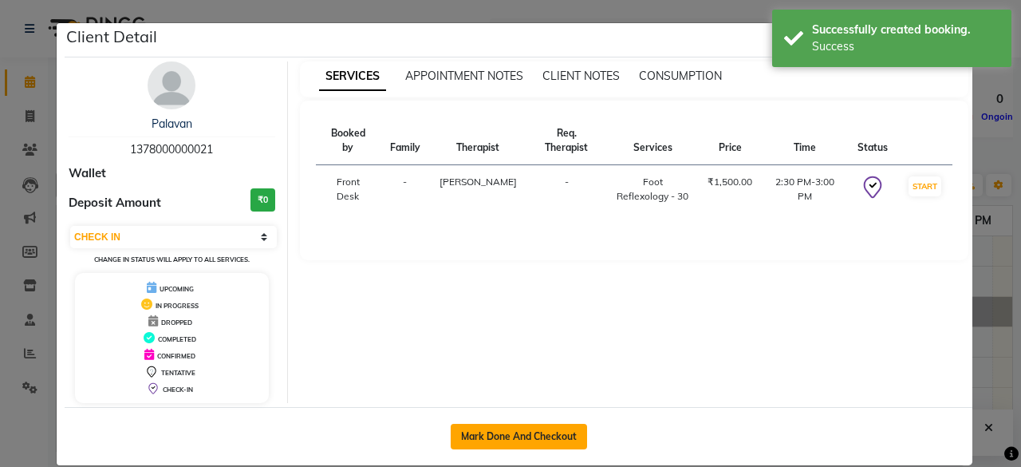
click at [557, 430] on button "Mark Done And Checkout" at bounding box center [519, 437] width 136 height 26
select select "8525"
select select "service"
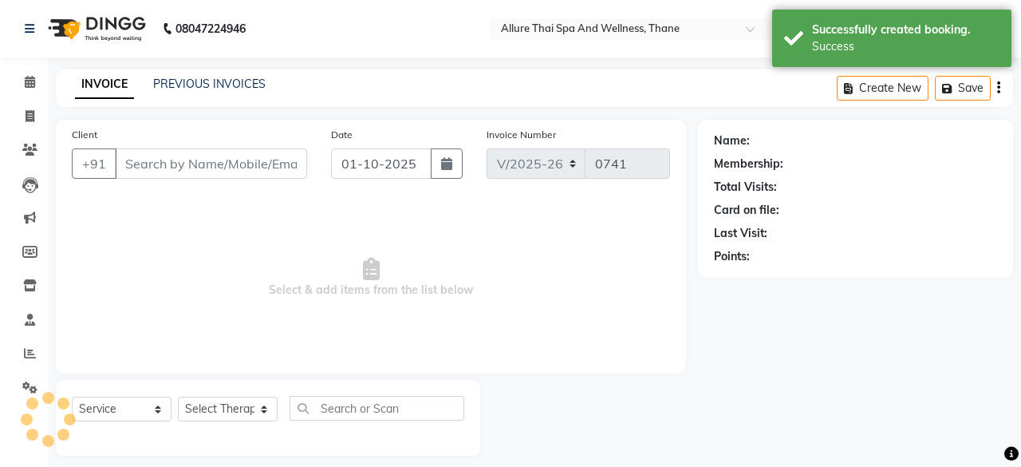
select select "3"
type input "1378000000021"
select select "91478"
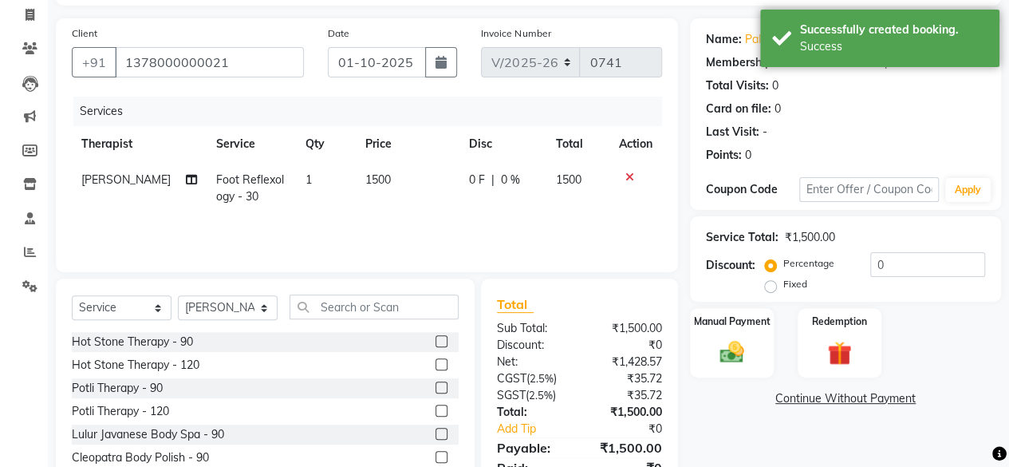
scroll to position [103, 0]
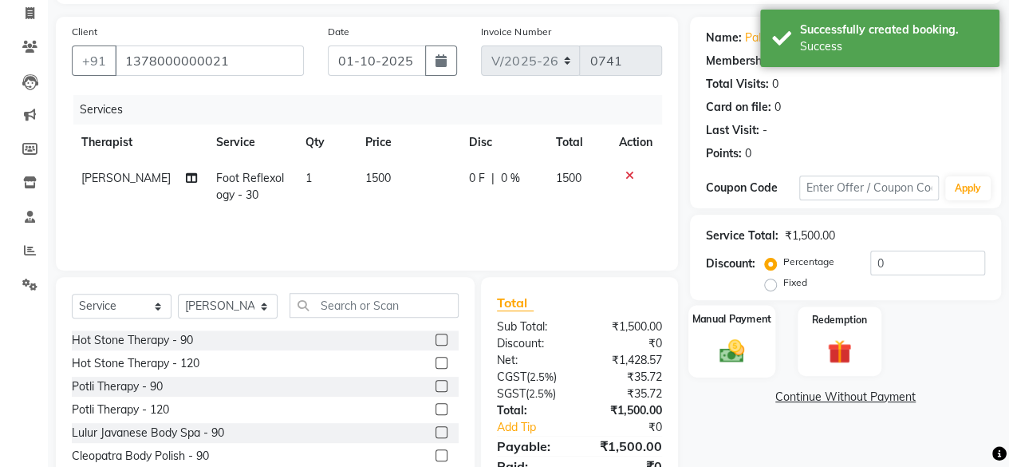
click at [759, 342] on div "Manual Payment" at bounding box center [731, 341] width 87 height 73
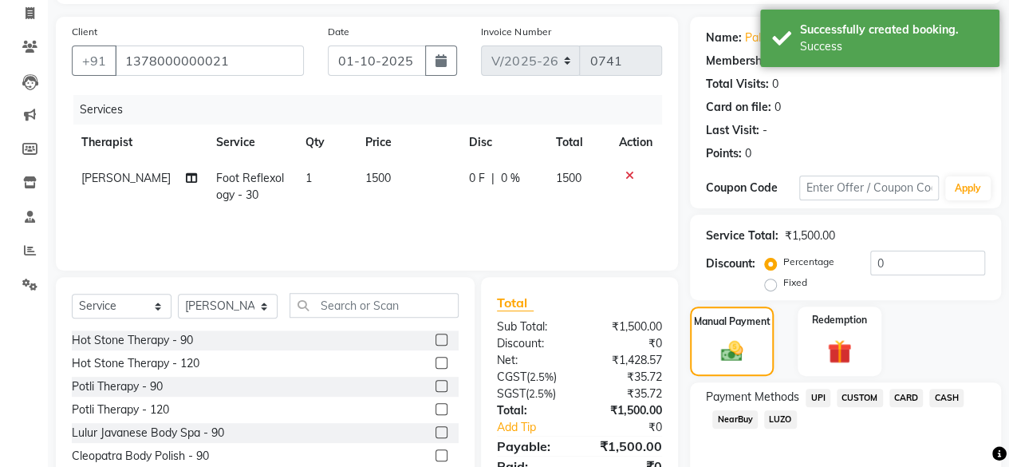
click at [829, 400] on span "UPI" at bounding box center [818, 397] width 25 height 18
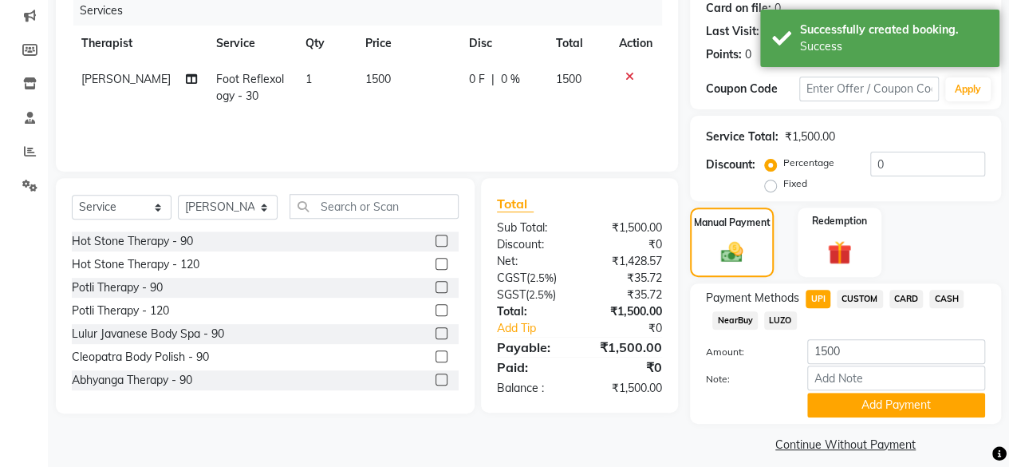
scroll to position [214, 0]
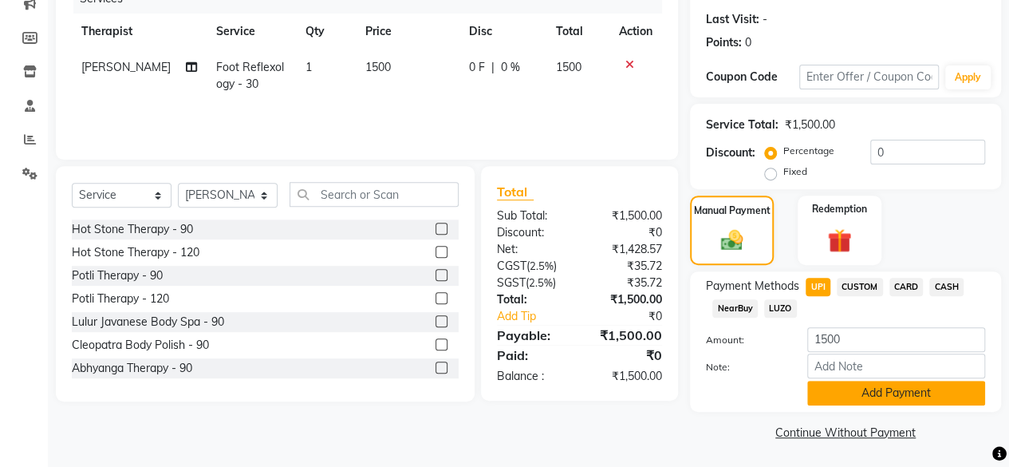
click at [870, 389] on button "Add Payment" at bounding box center [896, 392] width 178 height 25
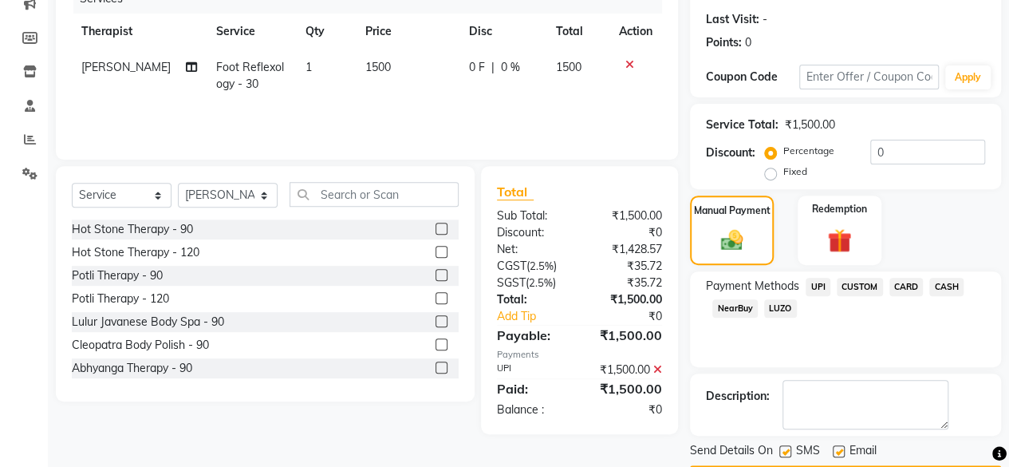
click at [786, 451] on label at bounding box center [785, 451] width 12 height 12
click at [786, 451] on input "checkbox" at bounding box center [784, 452] width 10 height 10
checkbox input "false"
click at [838, 451] on label at bounding box center [839, 451] width 12 height 12
click at [838, 451] on input "checkbox" at bounding box center [838, 452] width 10 height 10
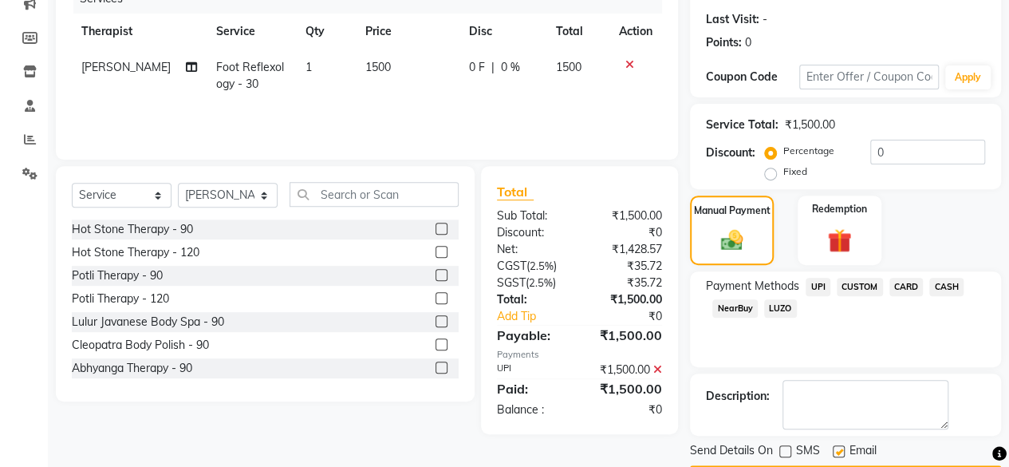
checkbox input "false"
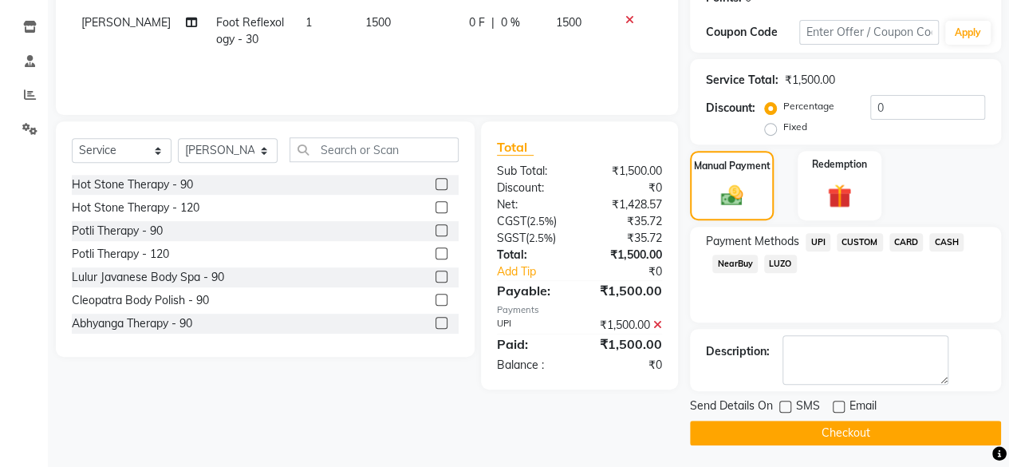
click at [837, 436] on button "Checkout" at bounding box center [845, 432] width 311 height 25
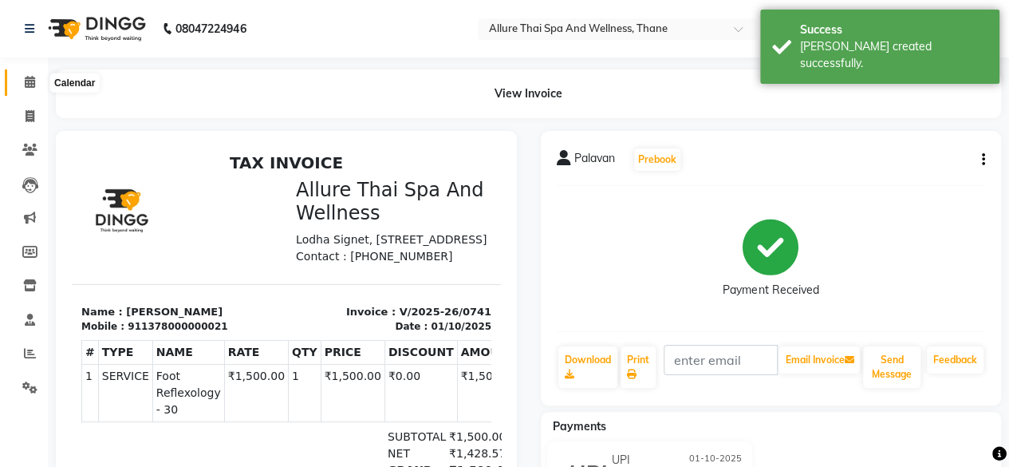
click at [26, 79] on icon at bounding box center [30, 82] width 10 height 12
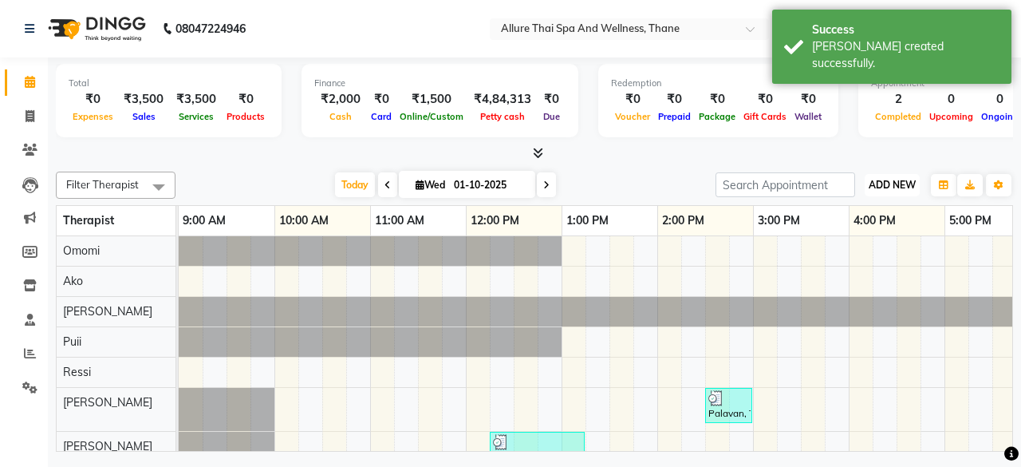
click at [895, 179] on span "ADD NEW" at bounding box center [892, 185] width 47 height 12
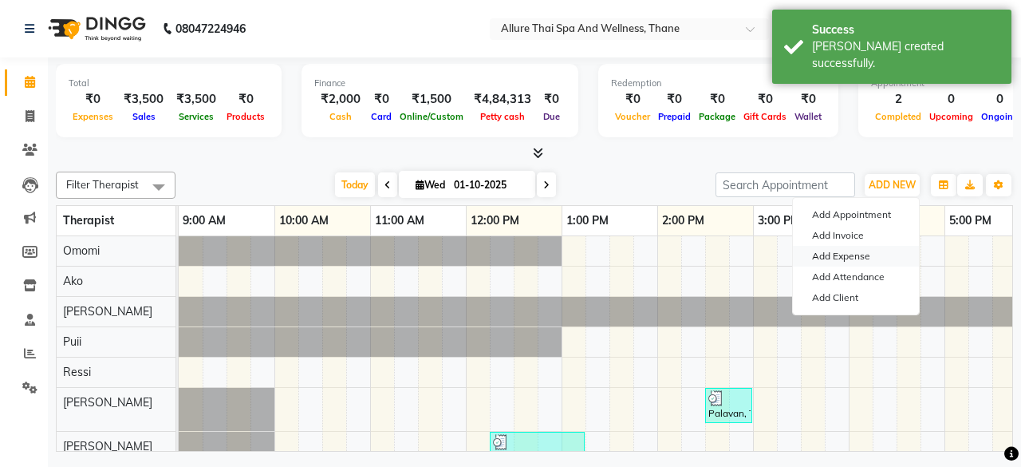
click at [823, 259] on link "Add Expense" at bounding box center [856, 256] width 126 height 21
select select "1"
select select "7729"
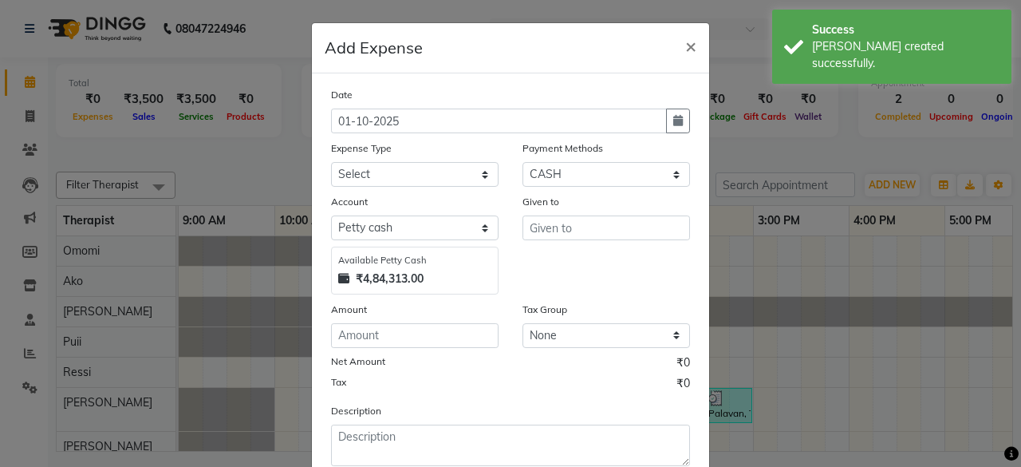
click at [420, 187] on div "Date [DATE] Expense Type Select Advance Salary Advertising and Marketing Expens…" at bounding box center [510, 276] width 359 height 380
click at [428, 178] on select "Select Advance Salary Advertising and Marketing Expenses Bank charges Car maint…" at bounding box center [415, 174] width 168 height 25
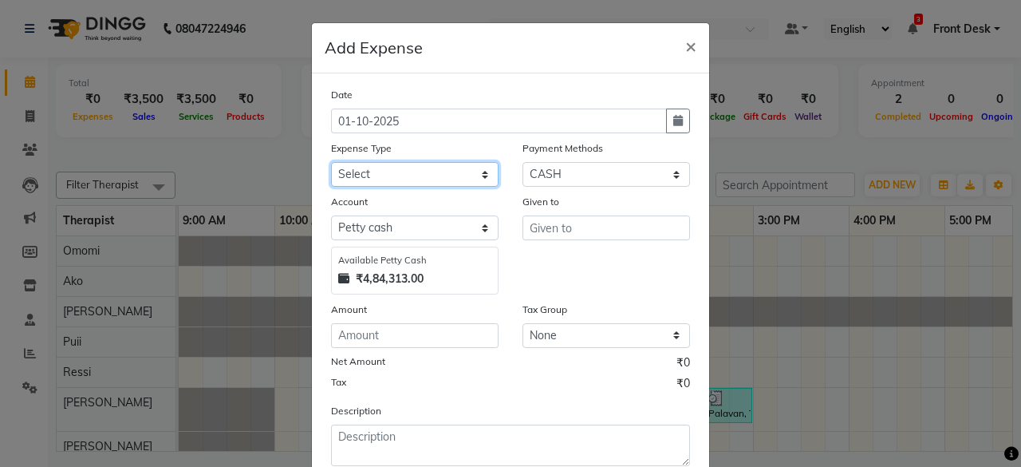
select select "19824"
click at [331, 162] on select "Select Advance Salary Advertising and Marketing Expenses Bank charges Car maint…" at bounding box center [415, 174] width 168 height 25
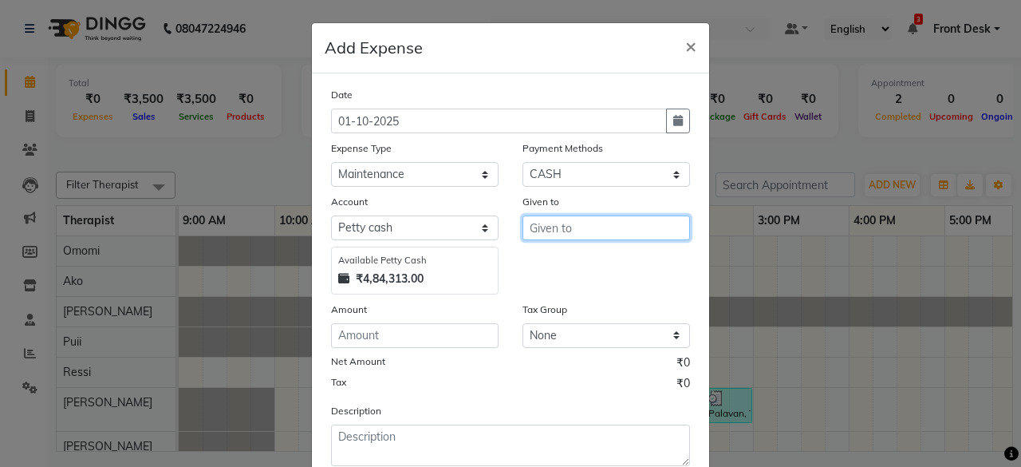
click at [589, 221] on input "text" at bounding box center [606, 227] width 168 height 25
type input "Flowers"
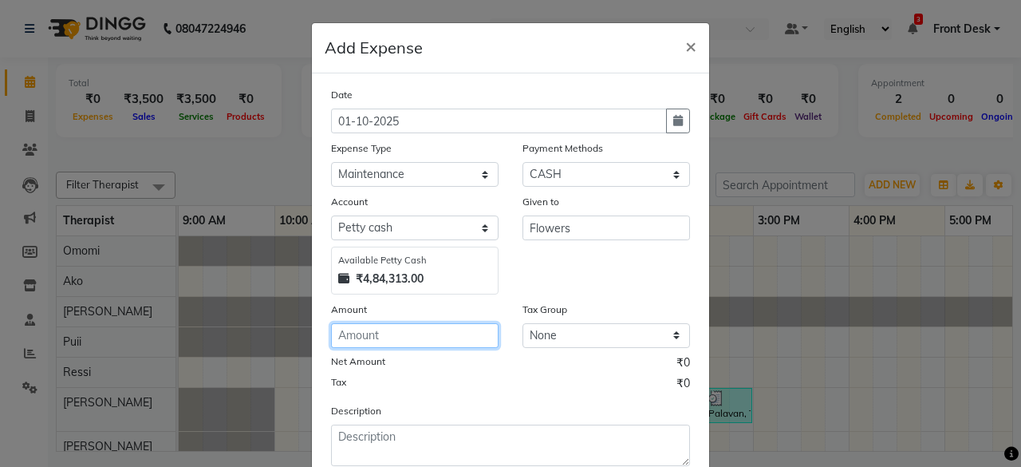
click at [411, 345] on input "number" at bounding box center [415, 335] width 168 height 25
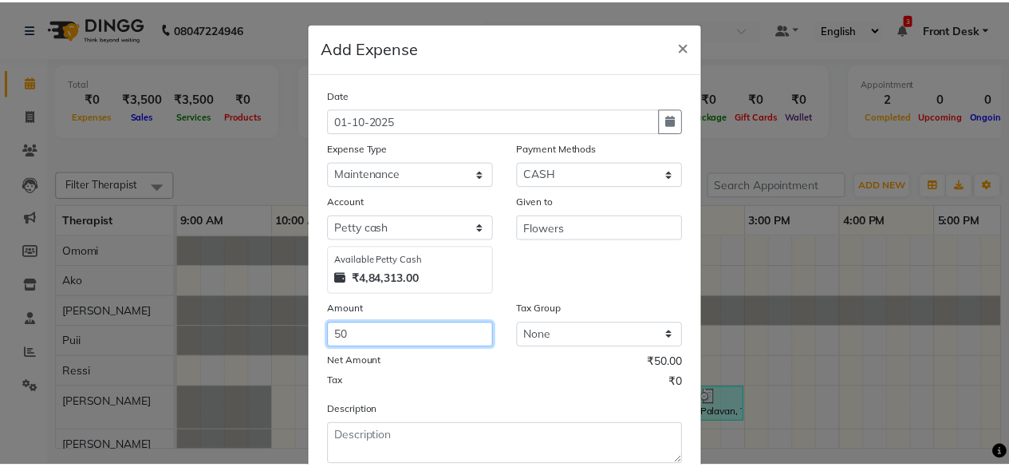
scroll to position [101, 0]
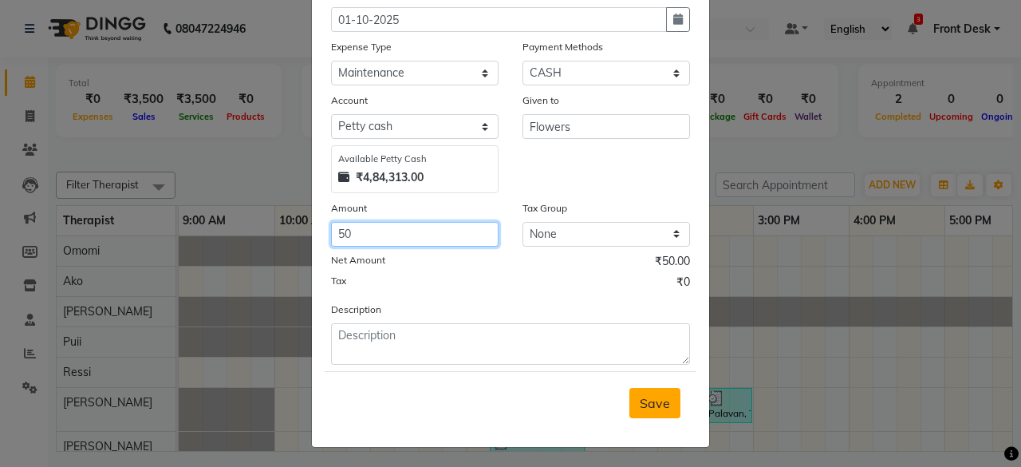
type input "50"
click at [640, 397] on span "Save" at bounding box center [655, 403] width 30 height 16
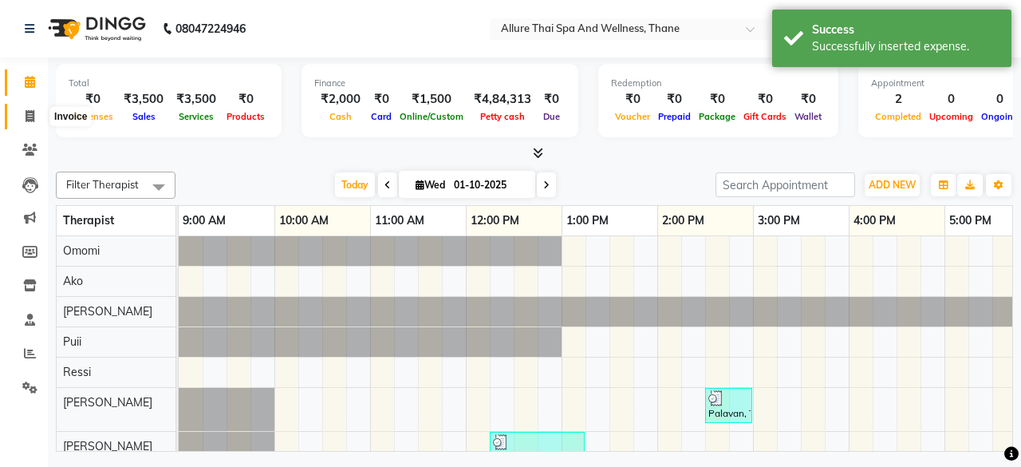
click at [24, 112] on span at bounding box center [30, 117] width 28 height 18
select select "8525"
select select "service"
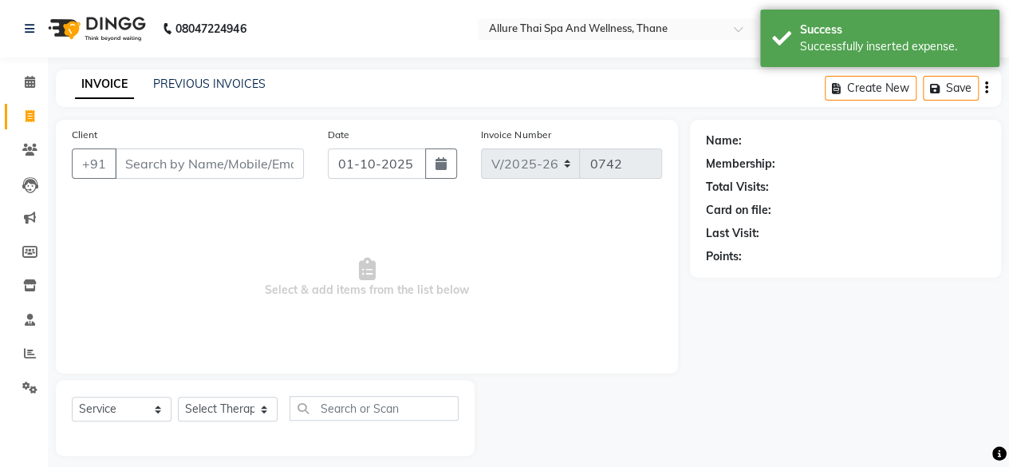
click at [182, 74] on div "INVOICE PREVIOUS INVOICES Create New Save" at bounding box center [528, 87] width 945 height 37
click at [191, 82] on link "PREVIOUS INVOICES" at bounding box center [209, 84] width 112 height 14
